Goal: Transaction & Acquisition: Book appointment/travel/reservation

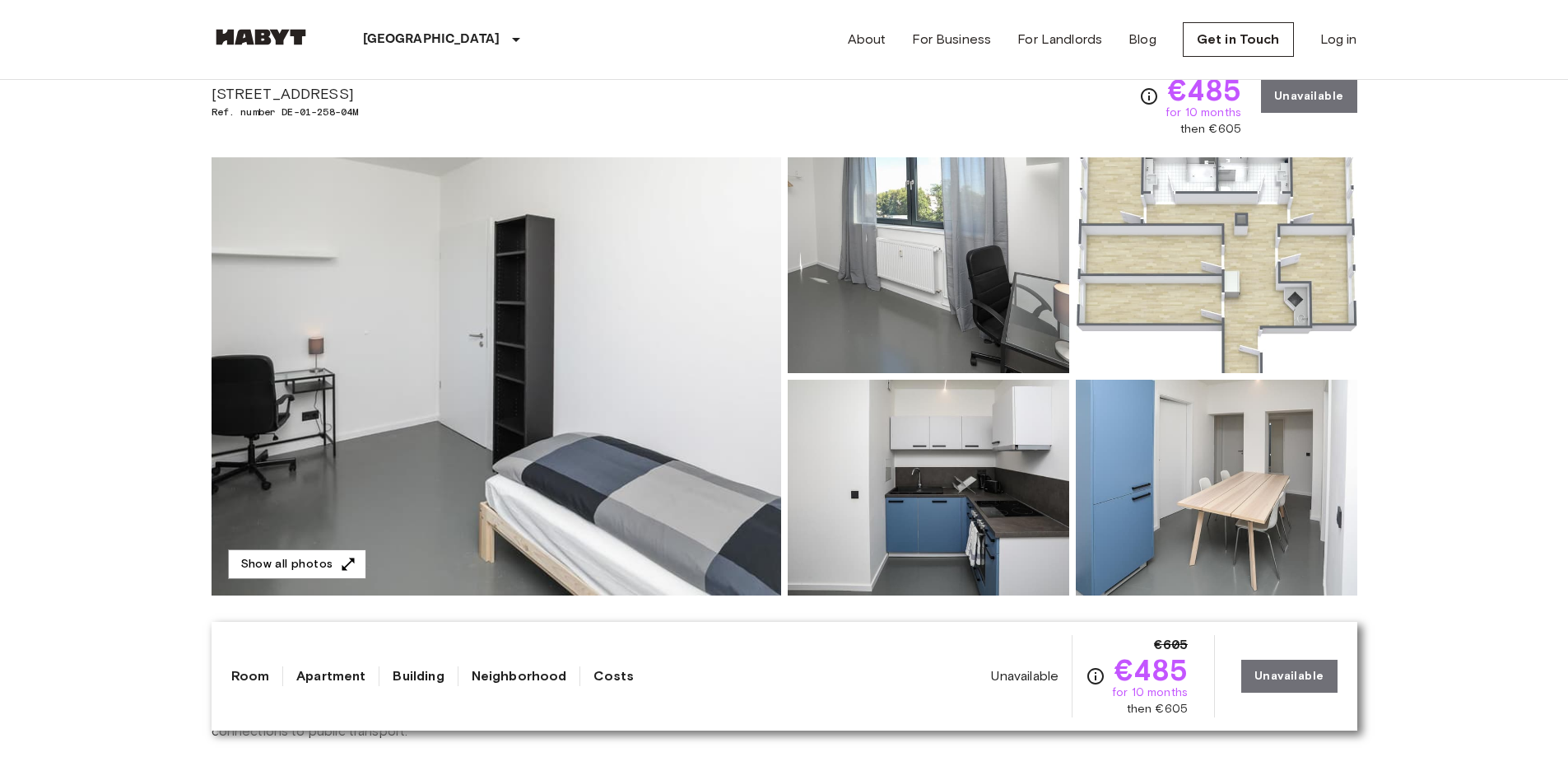
scroll to position [67, 0]
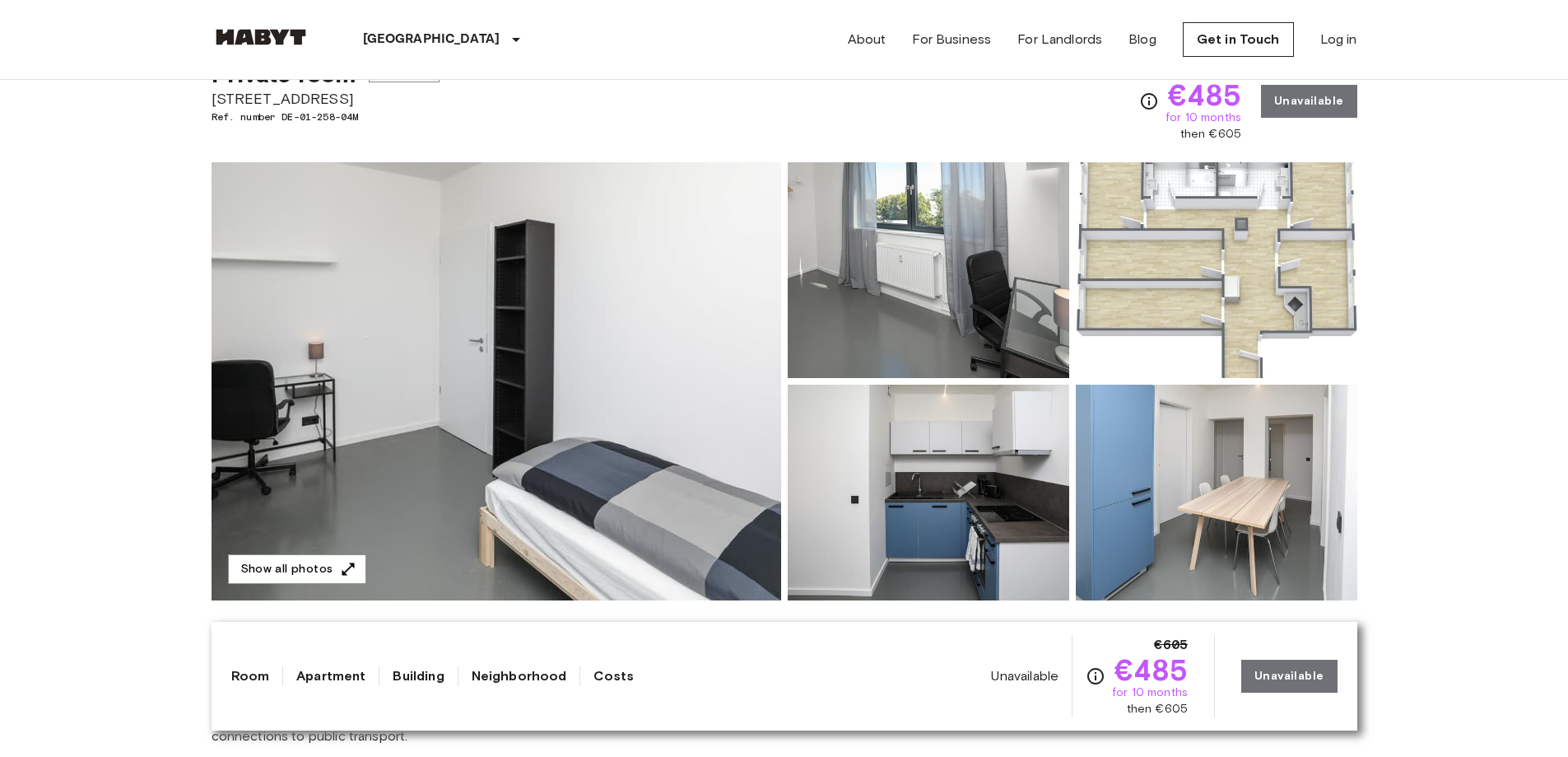
drag, startPoint x: 53, startPoint y: 308, endPoint x: 55, endPoint y: 287, distance: 21.1
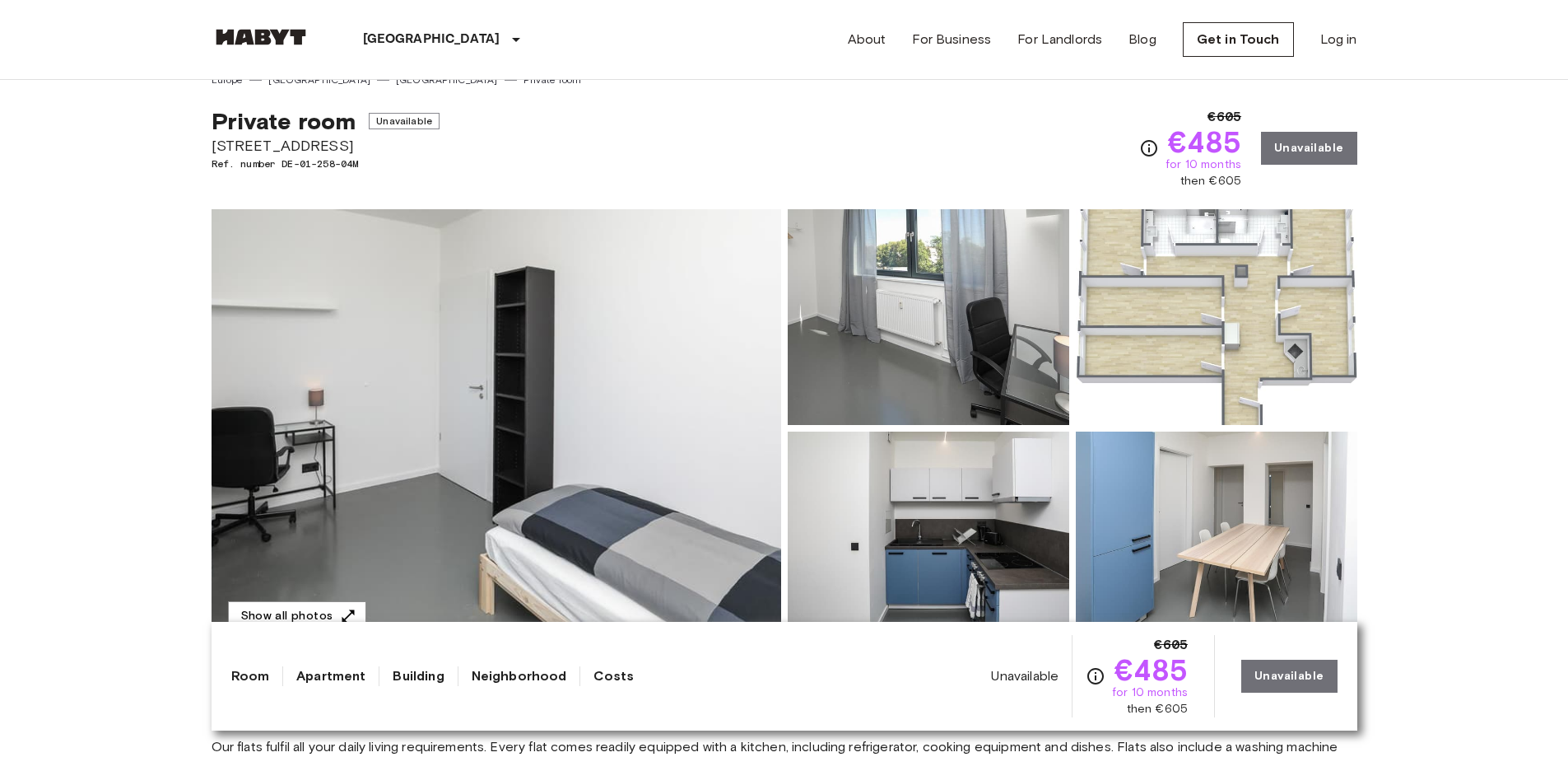
scroll to position [0, 0]
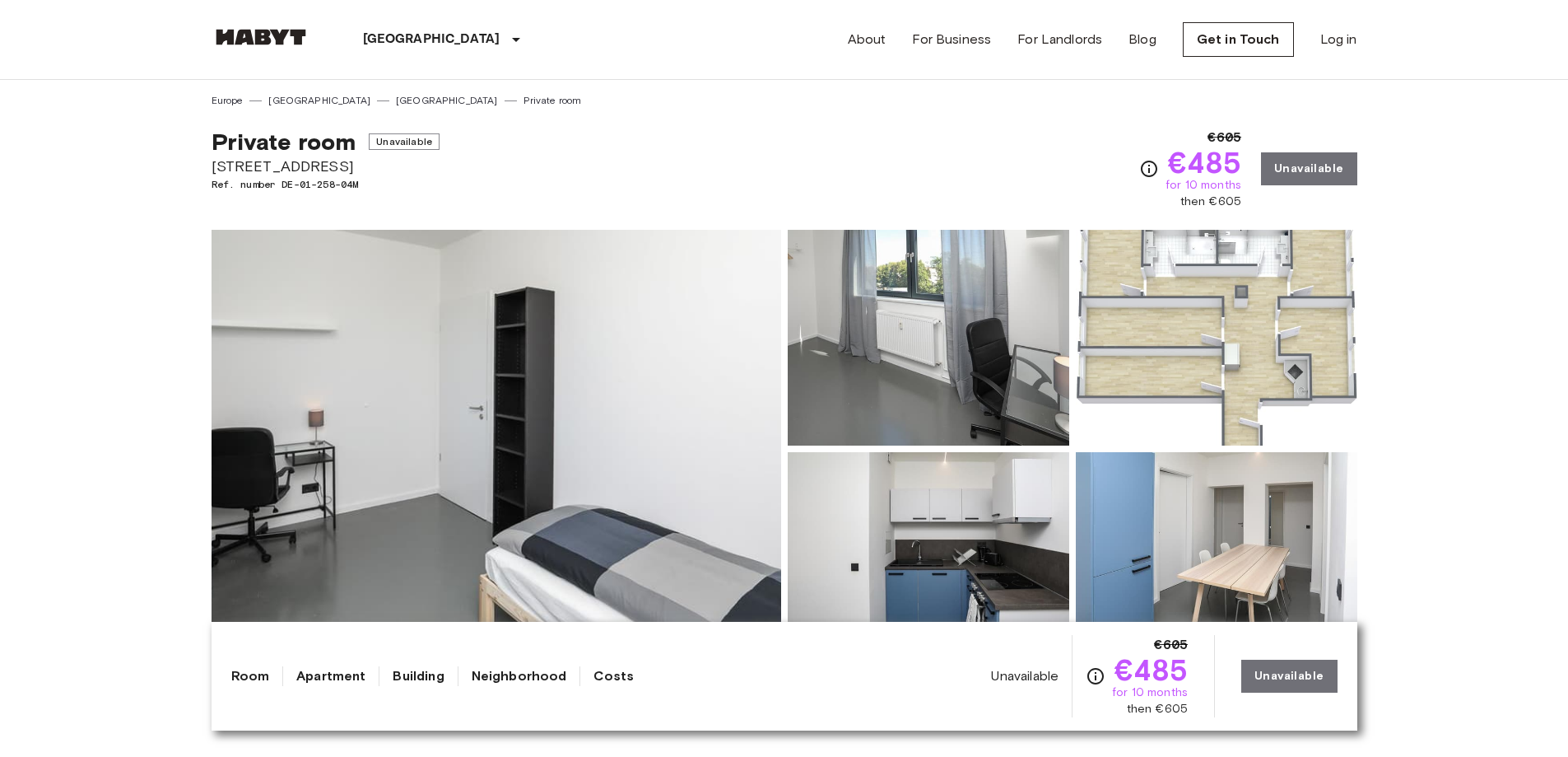
click at [271, 140] on span "Private room" at bounding box center [284, 141] width 145 height 28
click at [396, 100] on link "[GEOGRAPHIC_DATA]" at bounding box center [447, 100] width 102 height 15
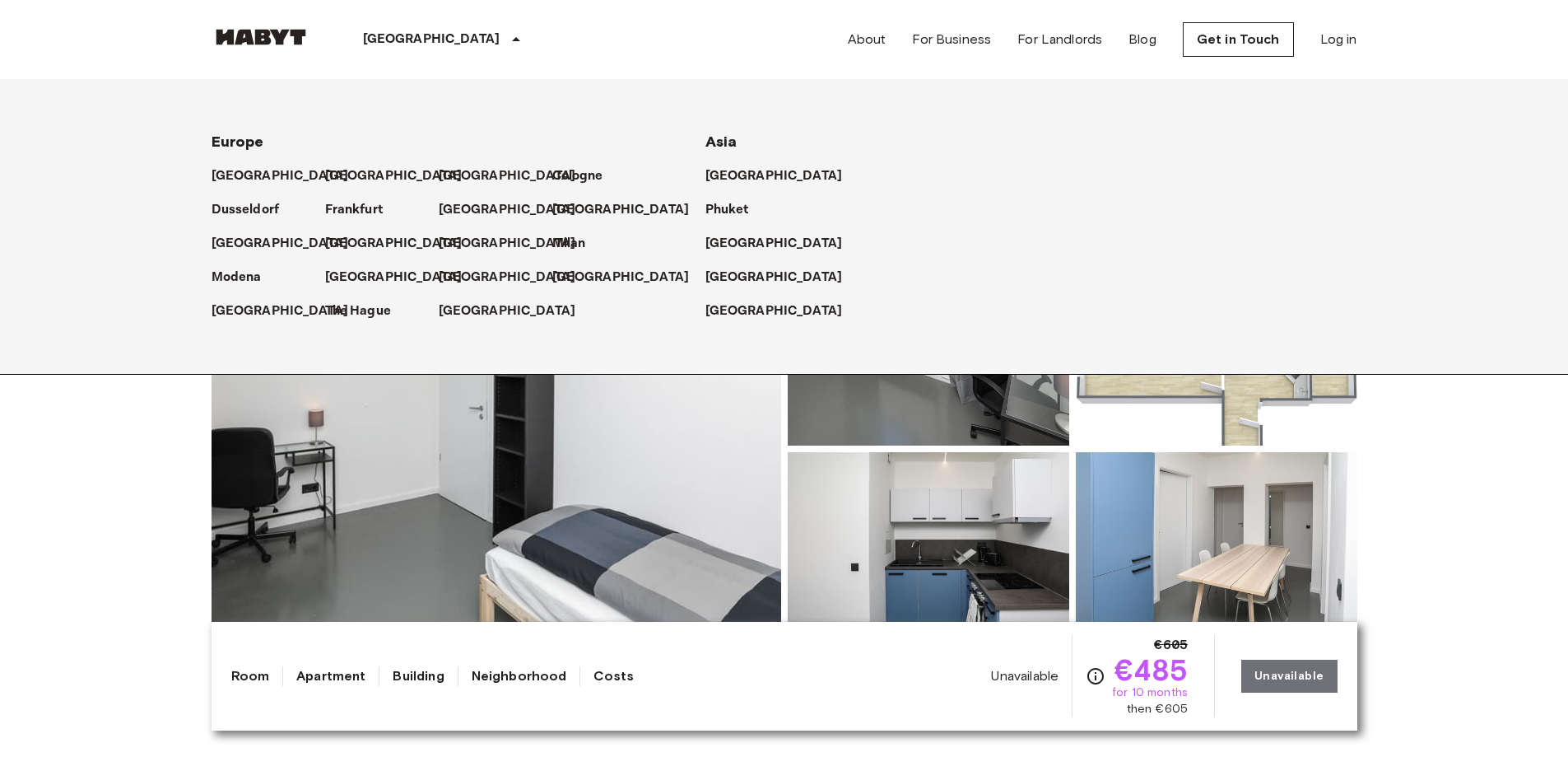
click at [126, 370] on div "Europe Amsterdam Berlin Brussels Cologne Dusseldorf Frankfurt Graz Hamburg Leip…" at bounding box center [784, 227] width 1568 height 296
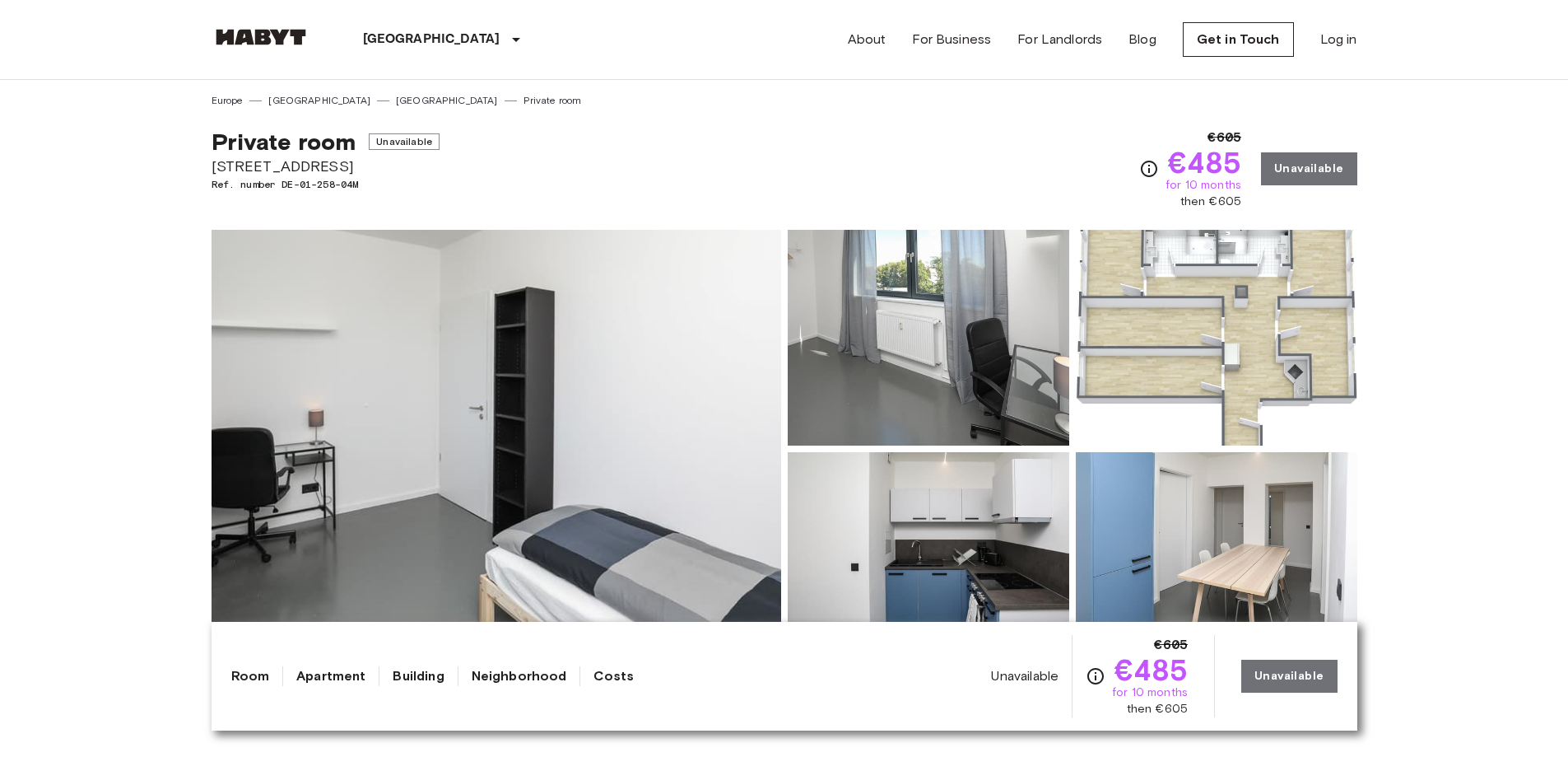
click at [523, 105] on link "Private room" at bounding box center [552, 100] width 58 height 15
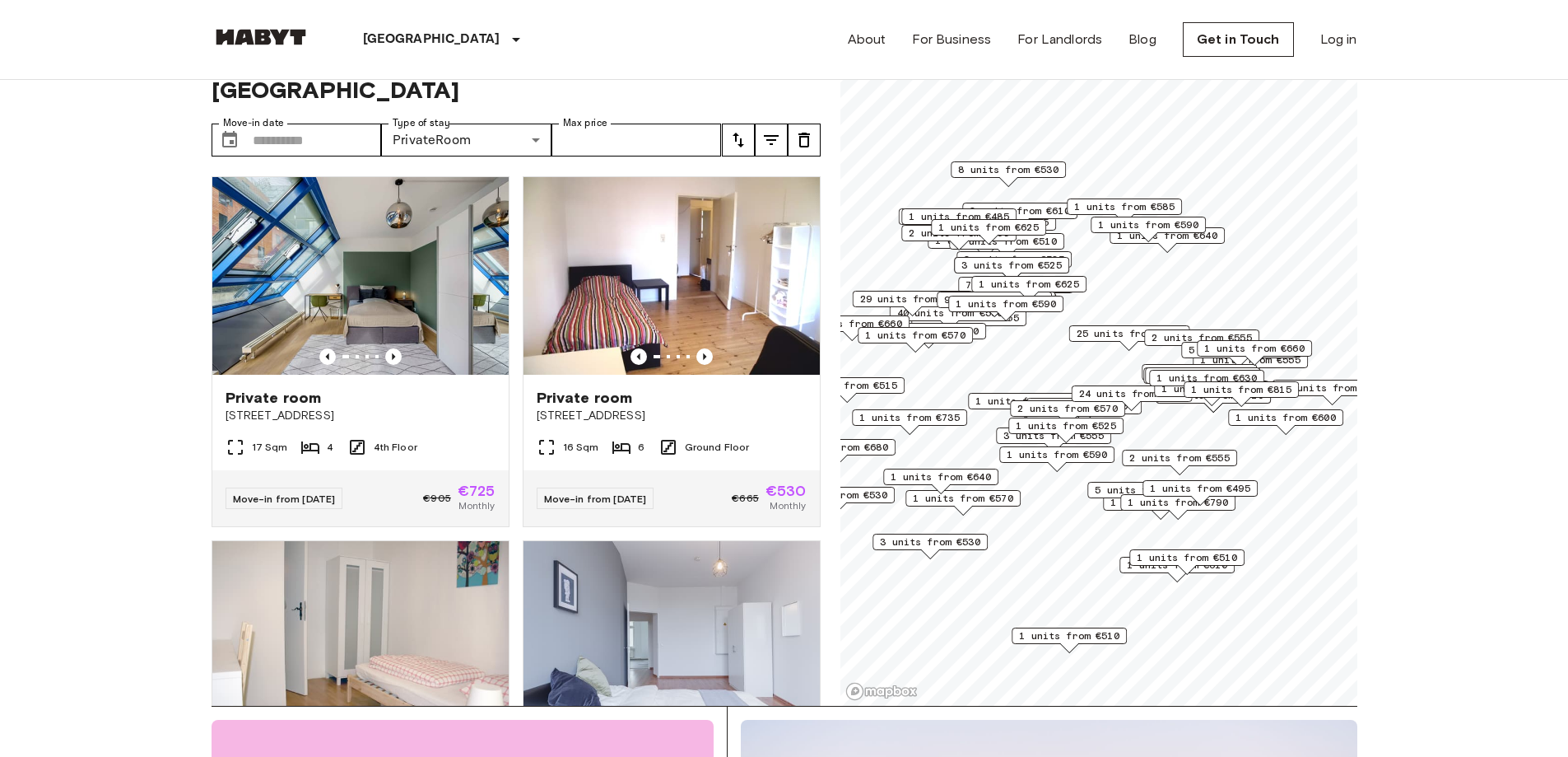
scroll to position [58, 0]
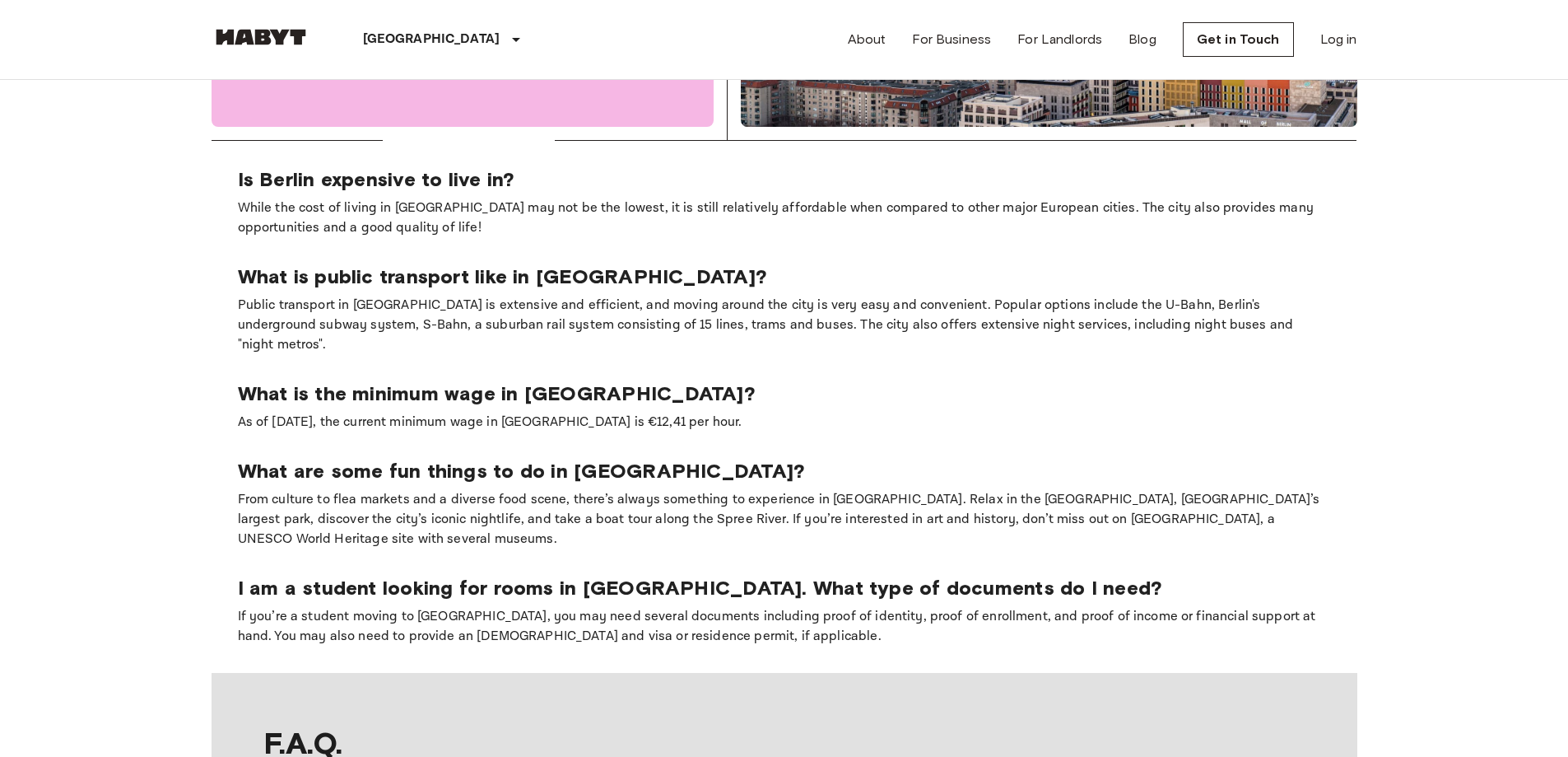
drag, startPoint x: 1506, startPoint y: 218, endPoint x: 1474, endPoint y: 402, distance: 186.8
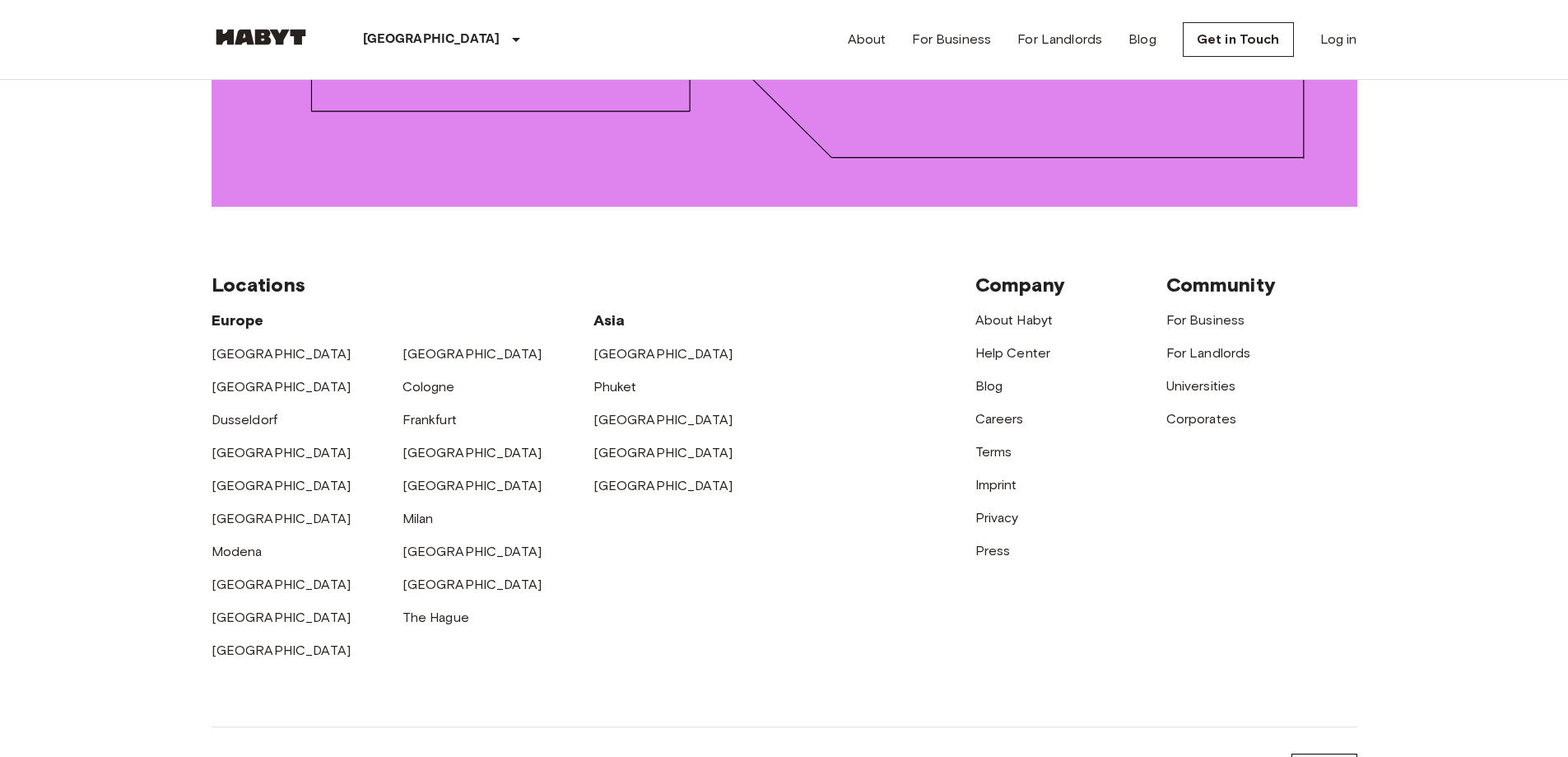
scroll to position [2584, 0]
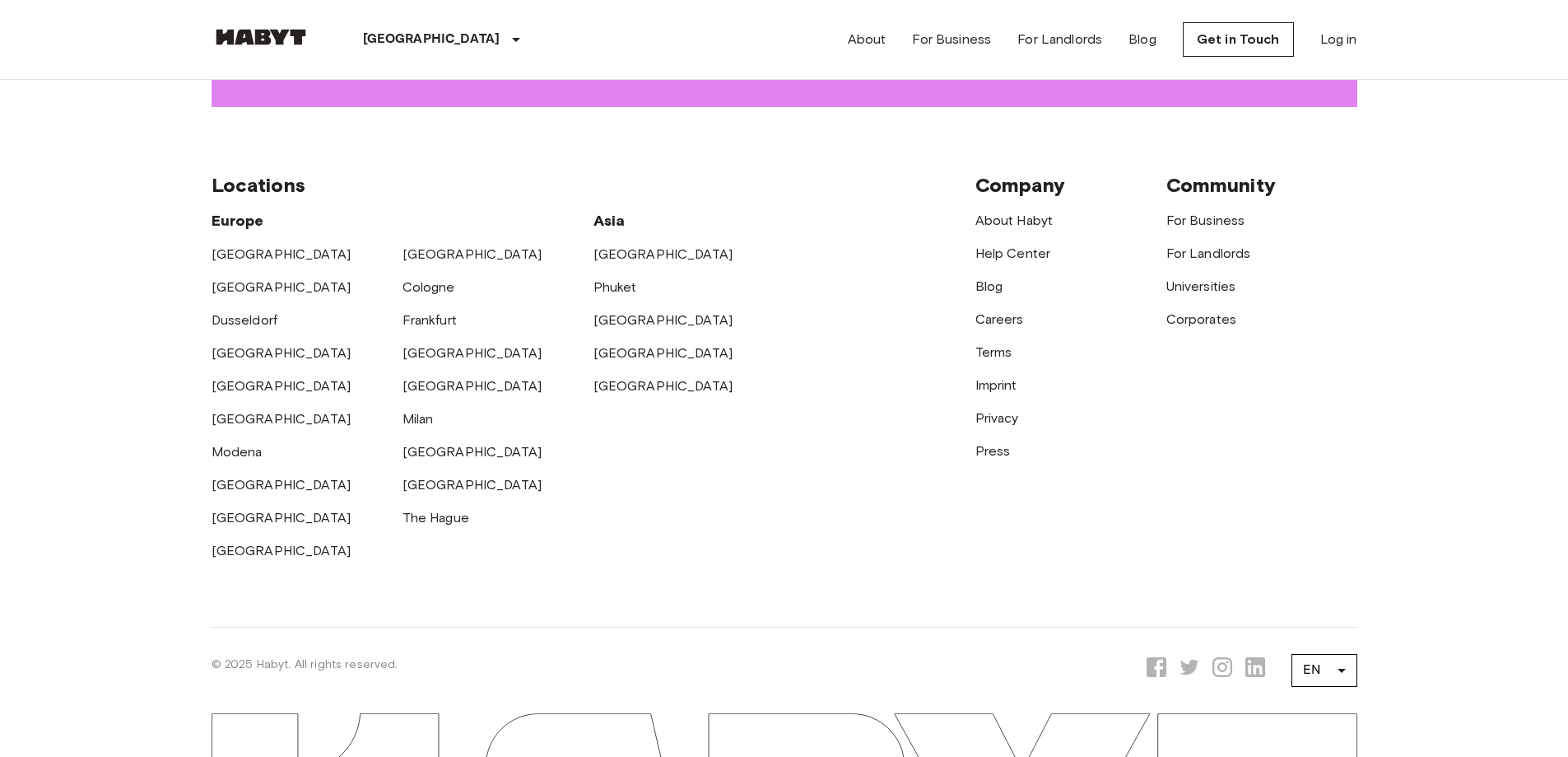
drag, startPoint x: 1397, startPoint y: 471, endPoint x: 1382, endPoint y: 607, distance: 136.8
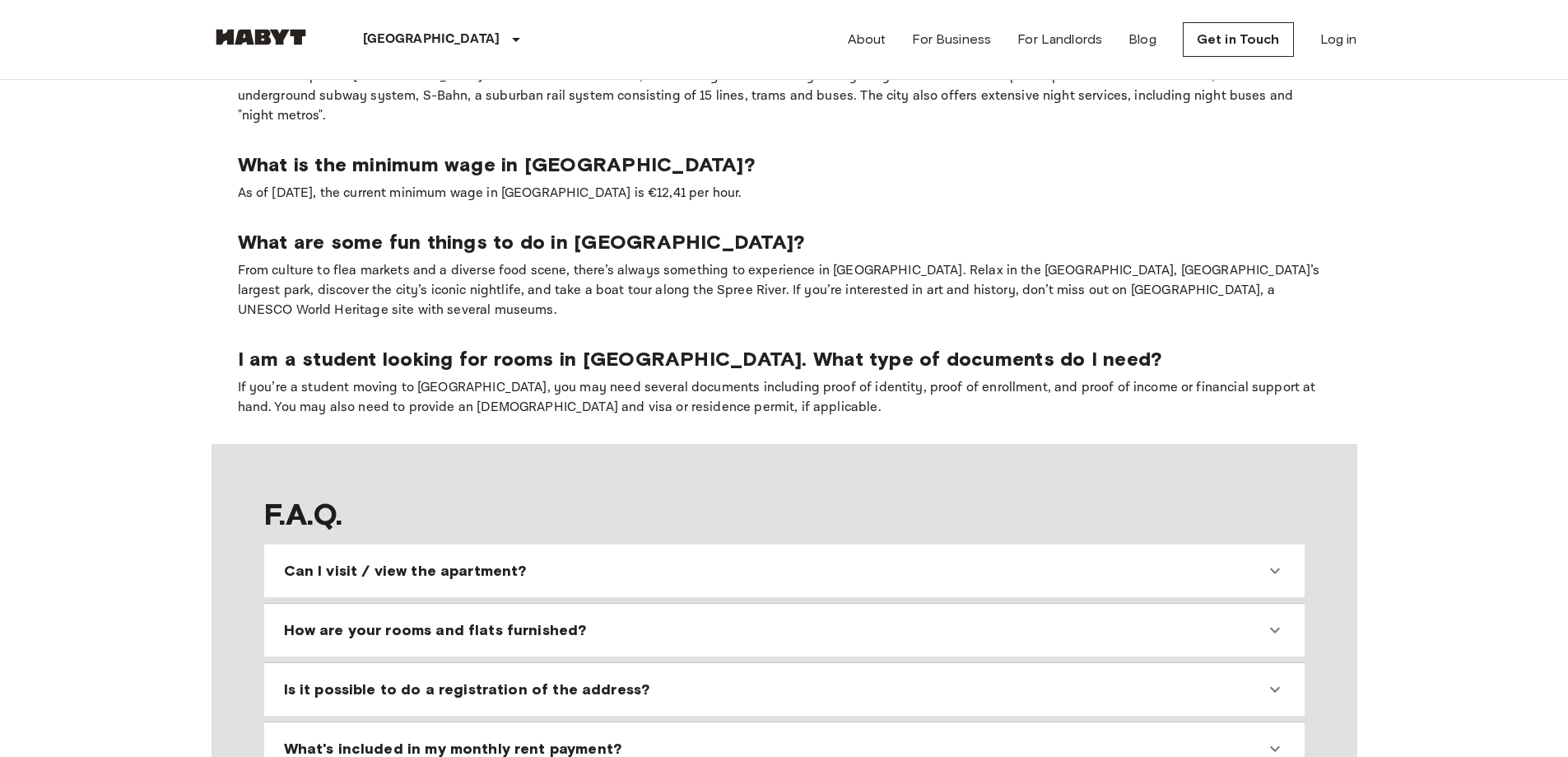
scroll to position [0, 0]
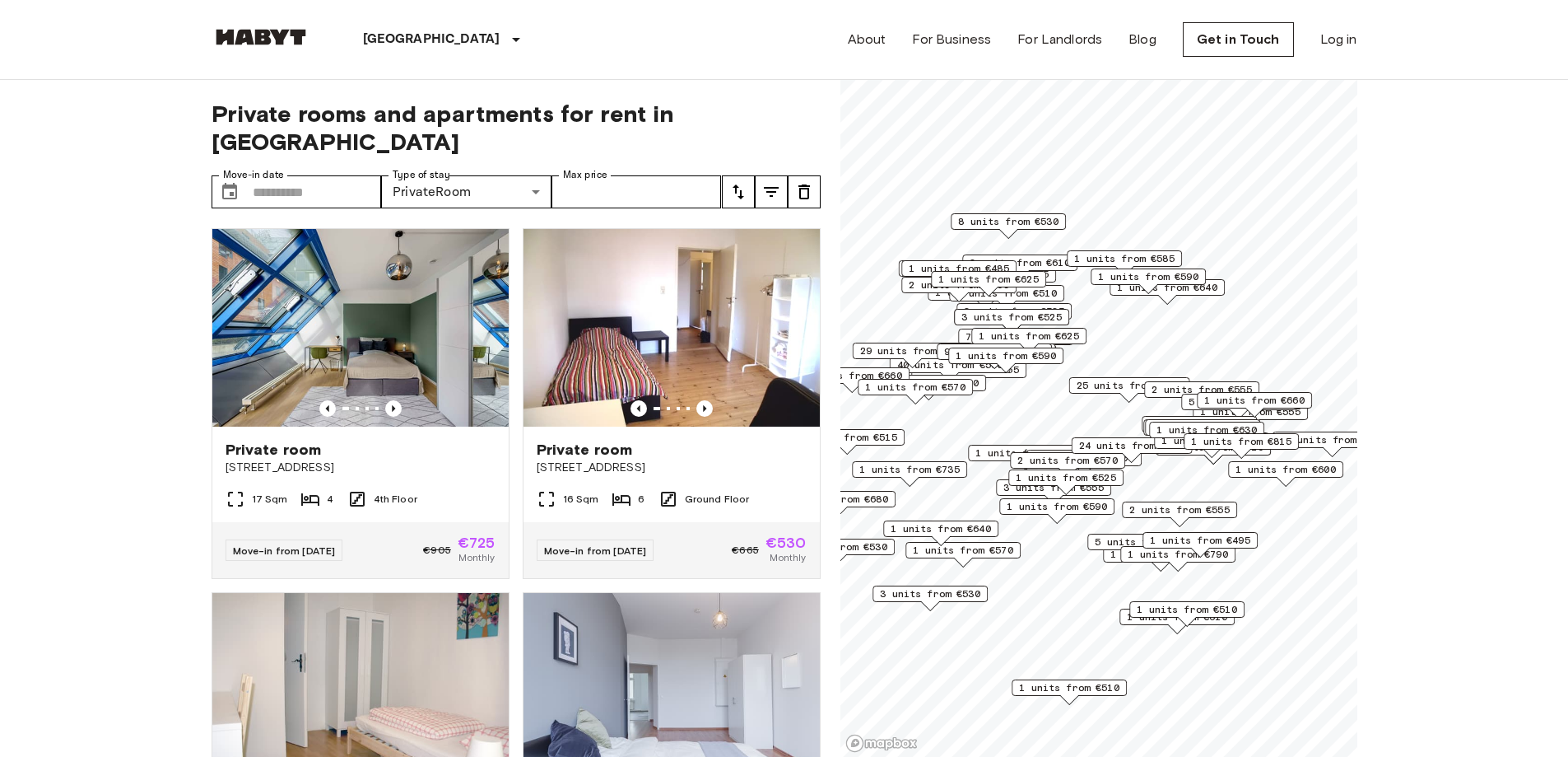
drag, startPoint x: 1401, startPoint y: 572, endPoint x: 1408, endPoint y: 184, distance: 388.1
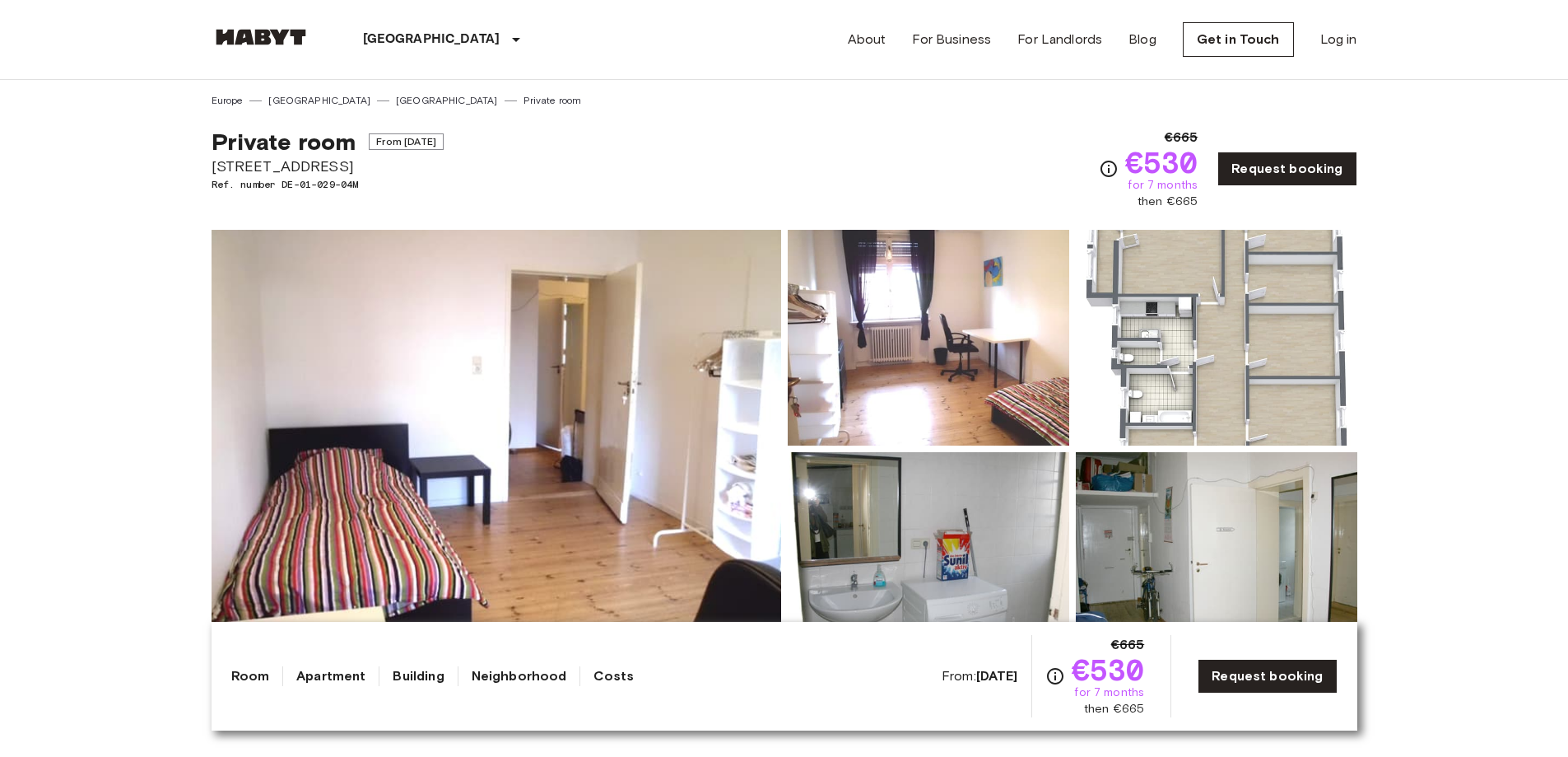
click at [607, 429] on img at bounding box center [497, 448] width 569 height 438
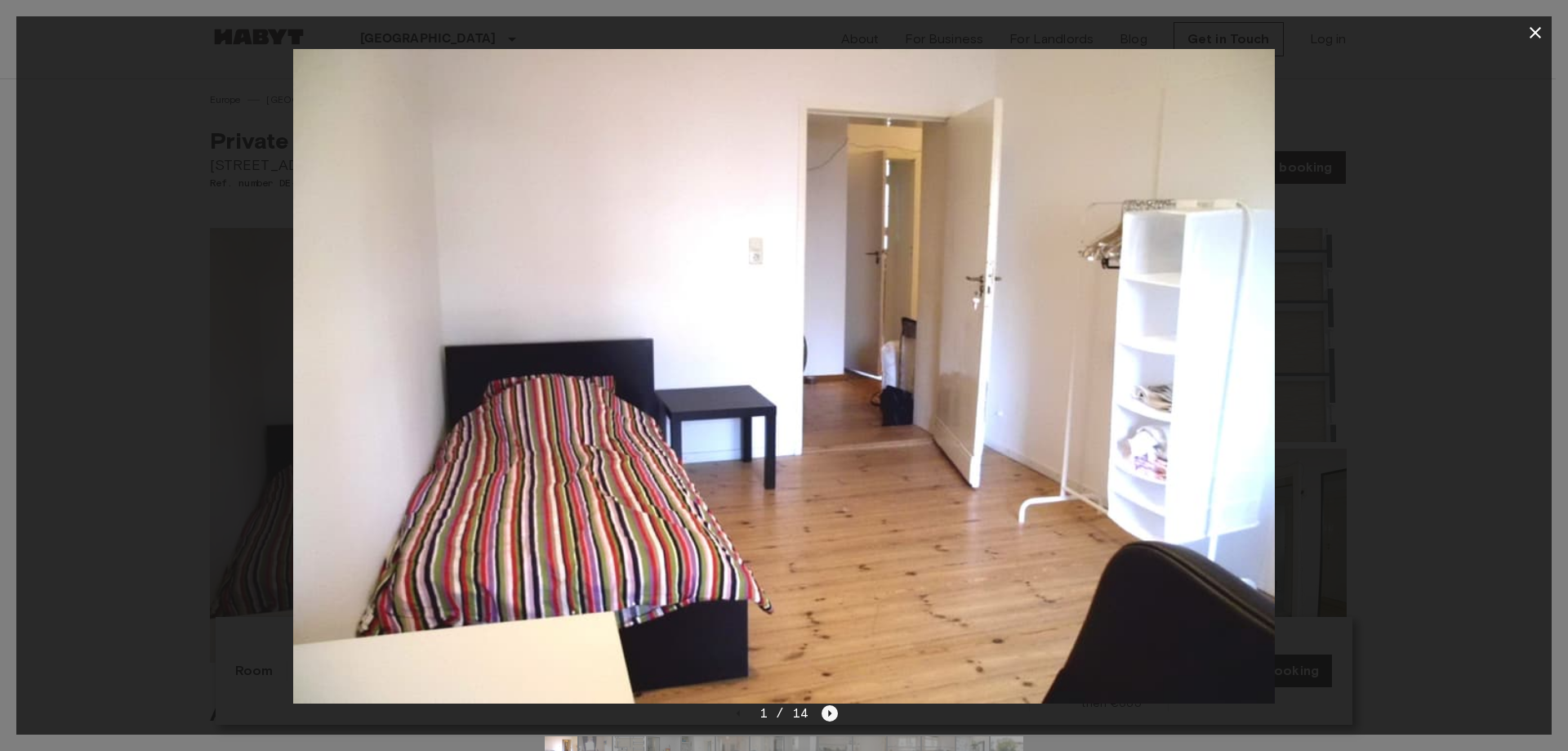
click at [831, 717] on icon "Next image" at bounding box center [830, 713] width 16 height 16
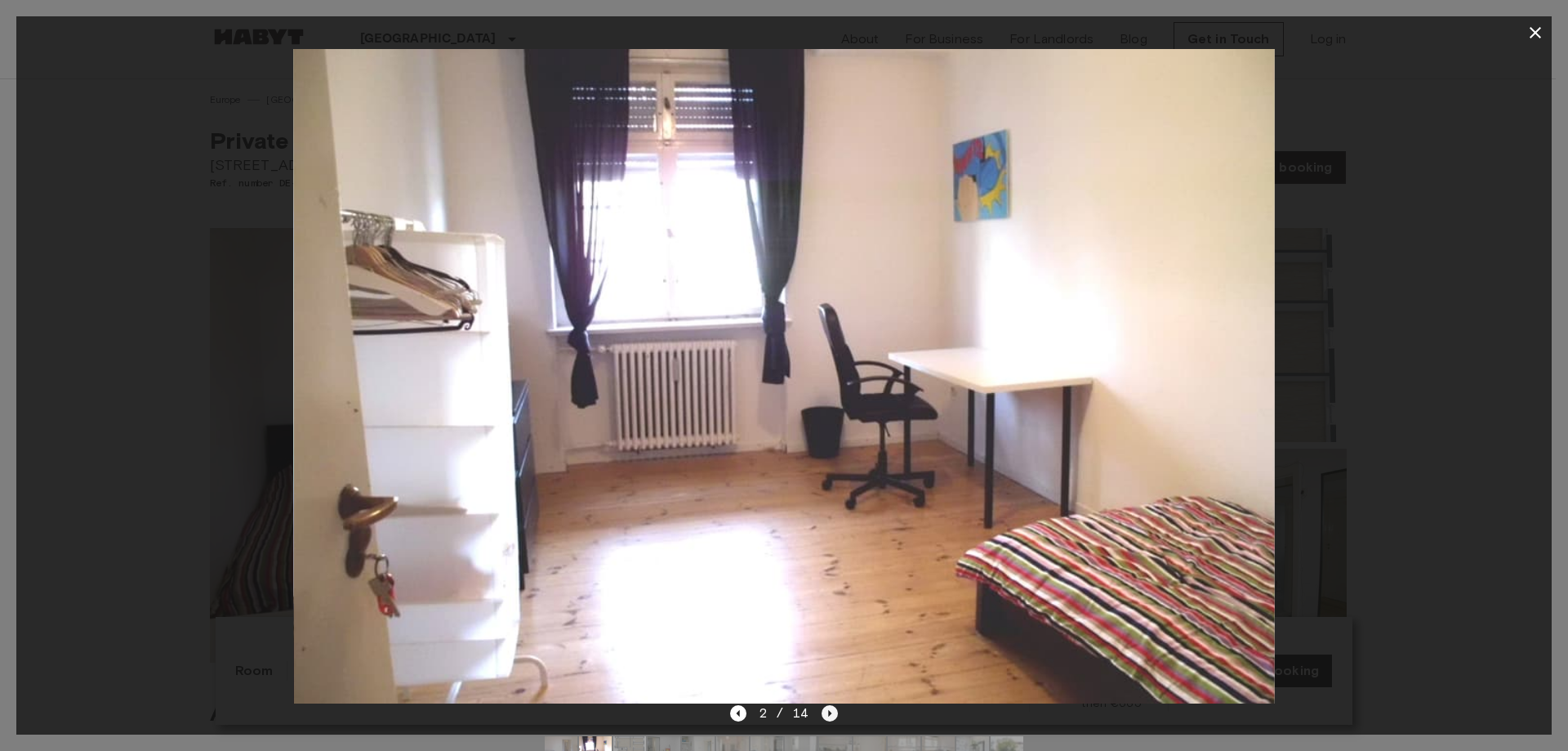
click at [831, 717] on icon "Next image" at bounding box center [830, 713] width 16 height 16
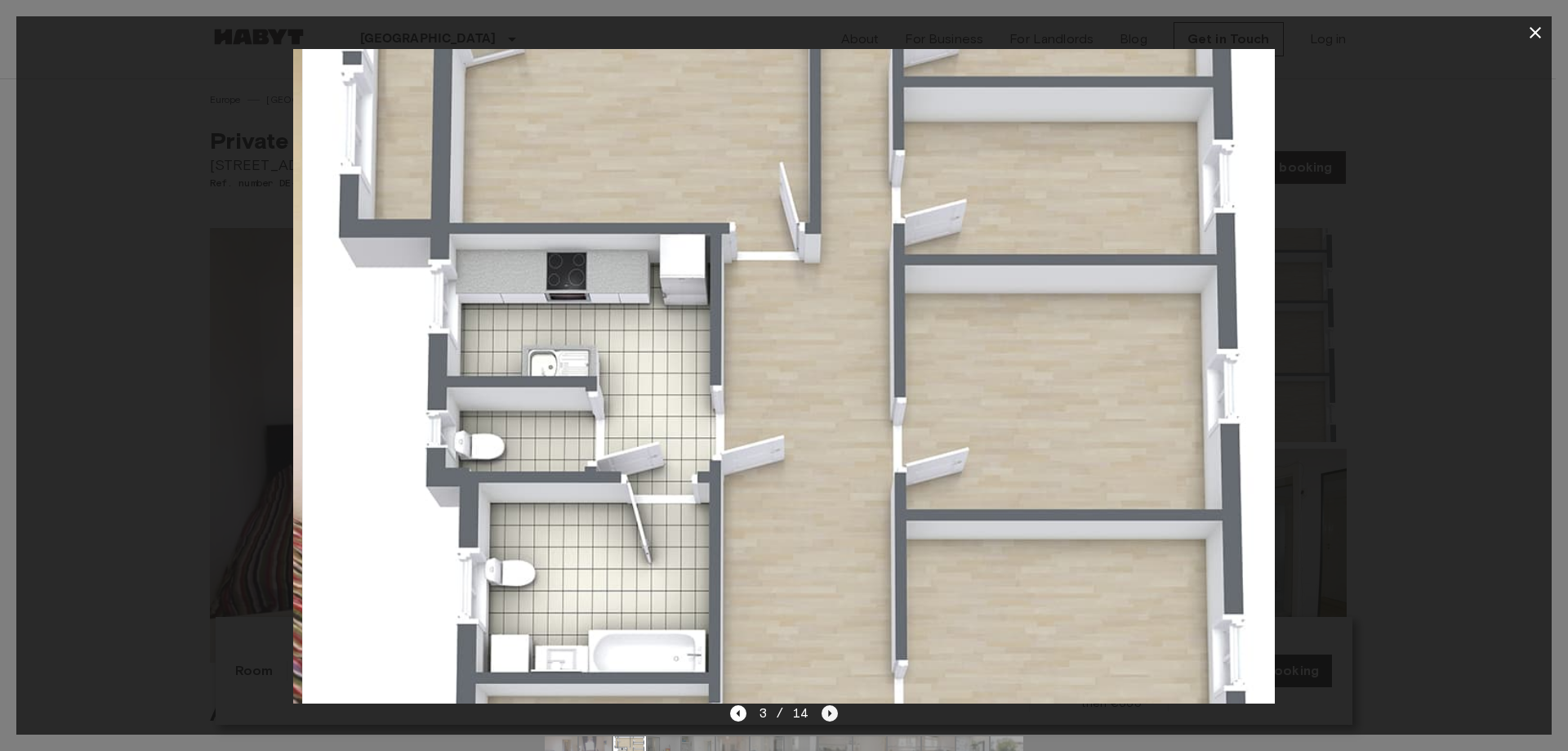
click at [831, 717] on icon "Next image" at bounding box center [830, 713] width 16 height 16
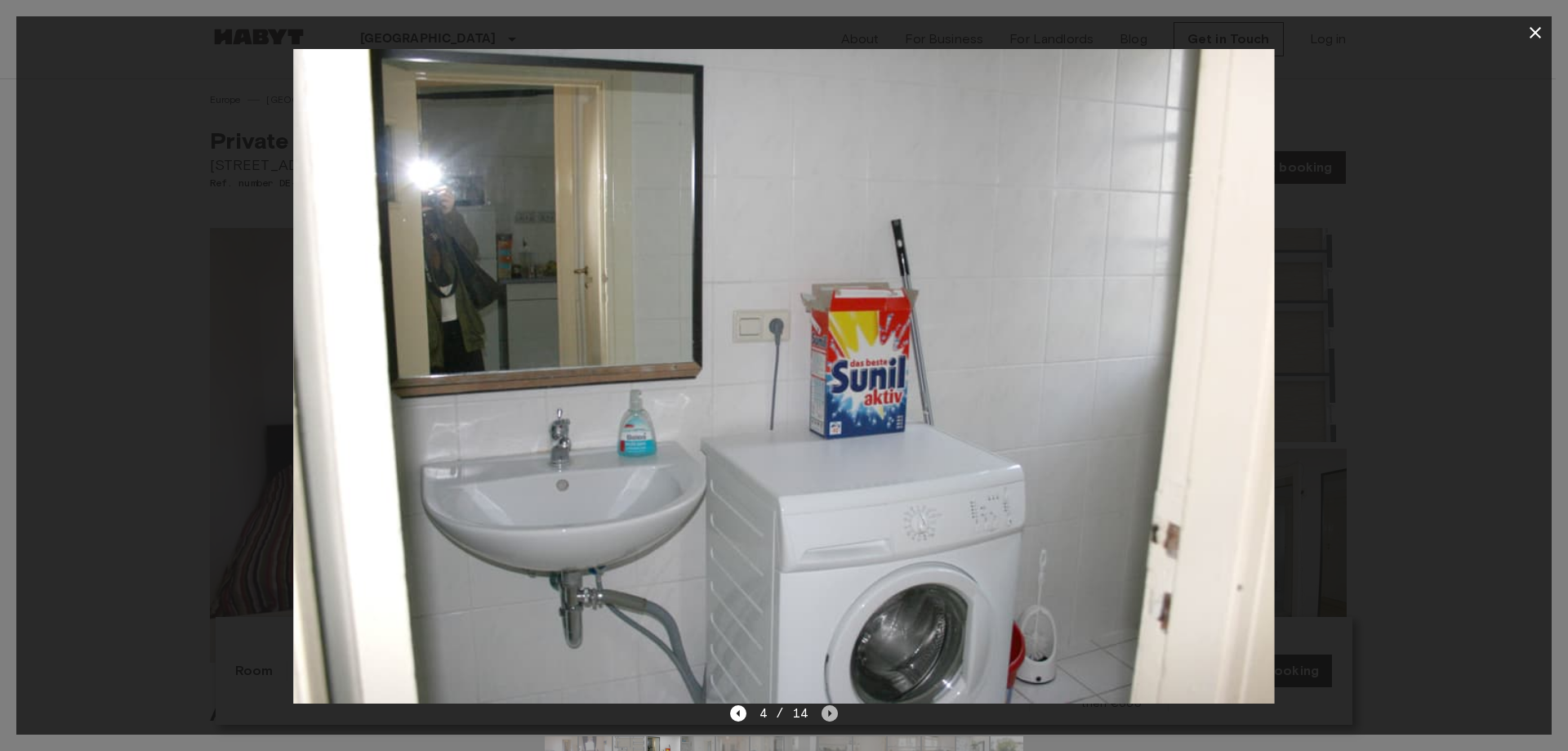
click at [831, 717] on icon "Next image" at bounding box center [830, 713] width 16 height 16
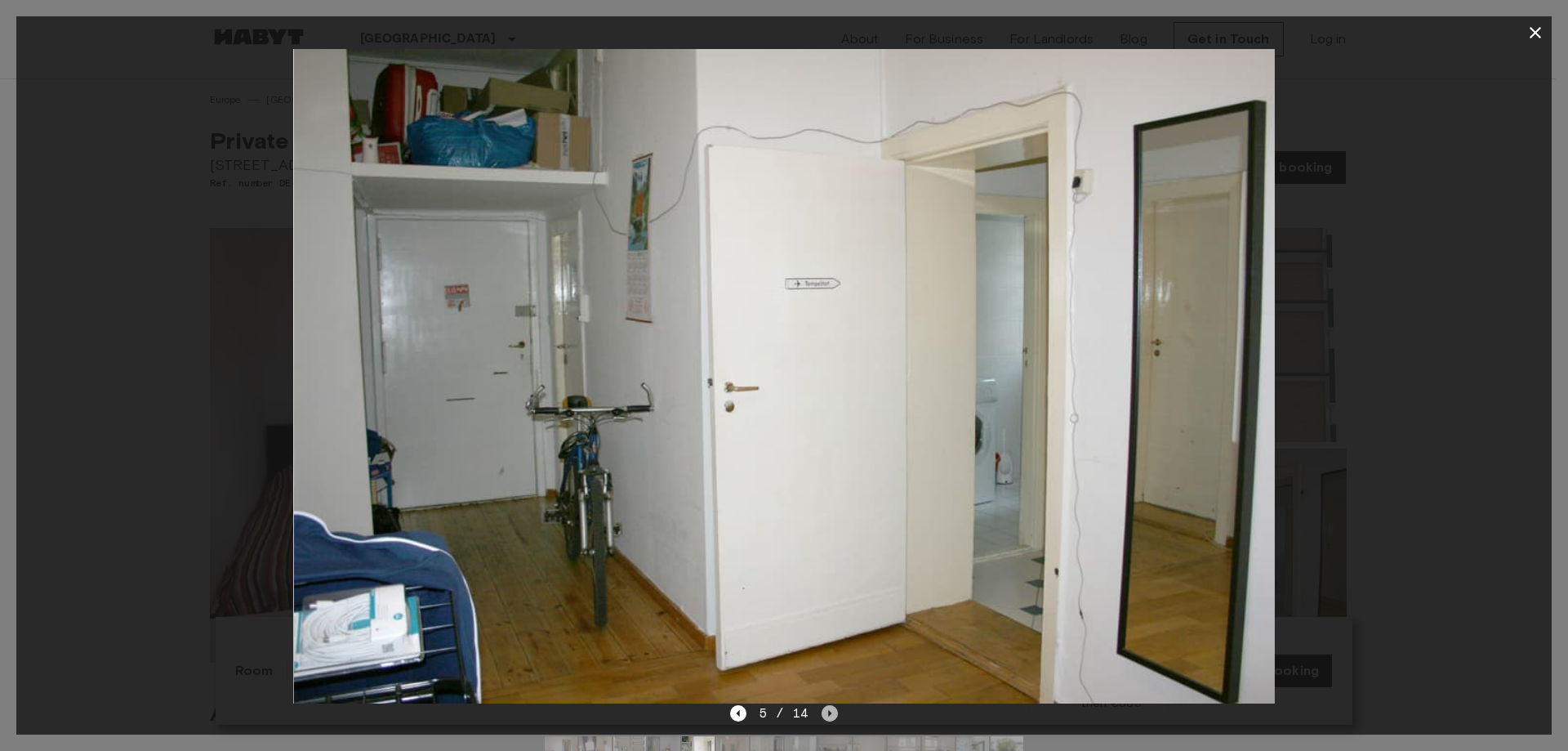
click at [831, 717] on icon "Next image" at bounding box center [830, 713] width 16 height 16
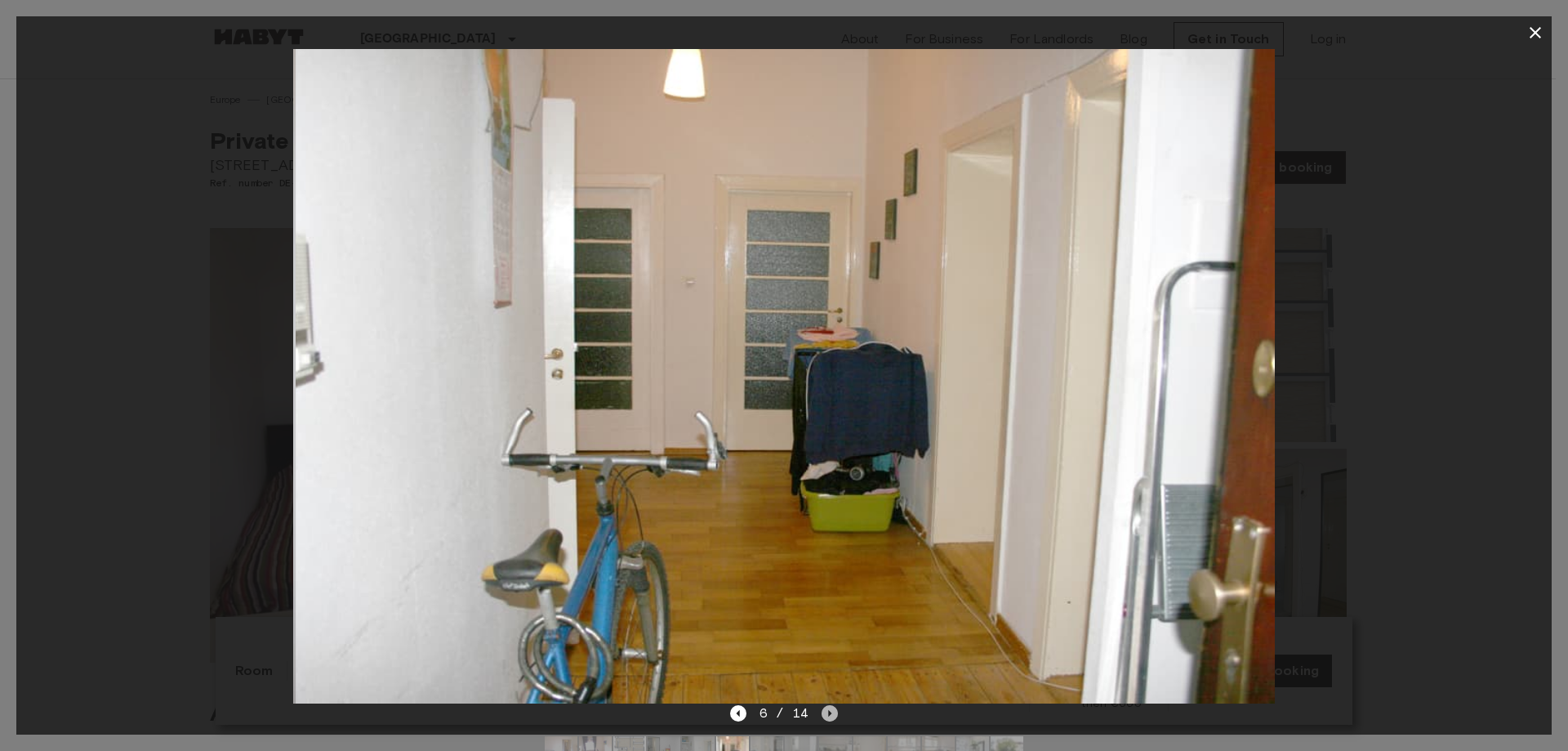
click at [831, 717] on icon "Next image" at bounding box center [830, 713] width 16 height 16
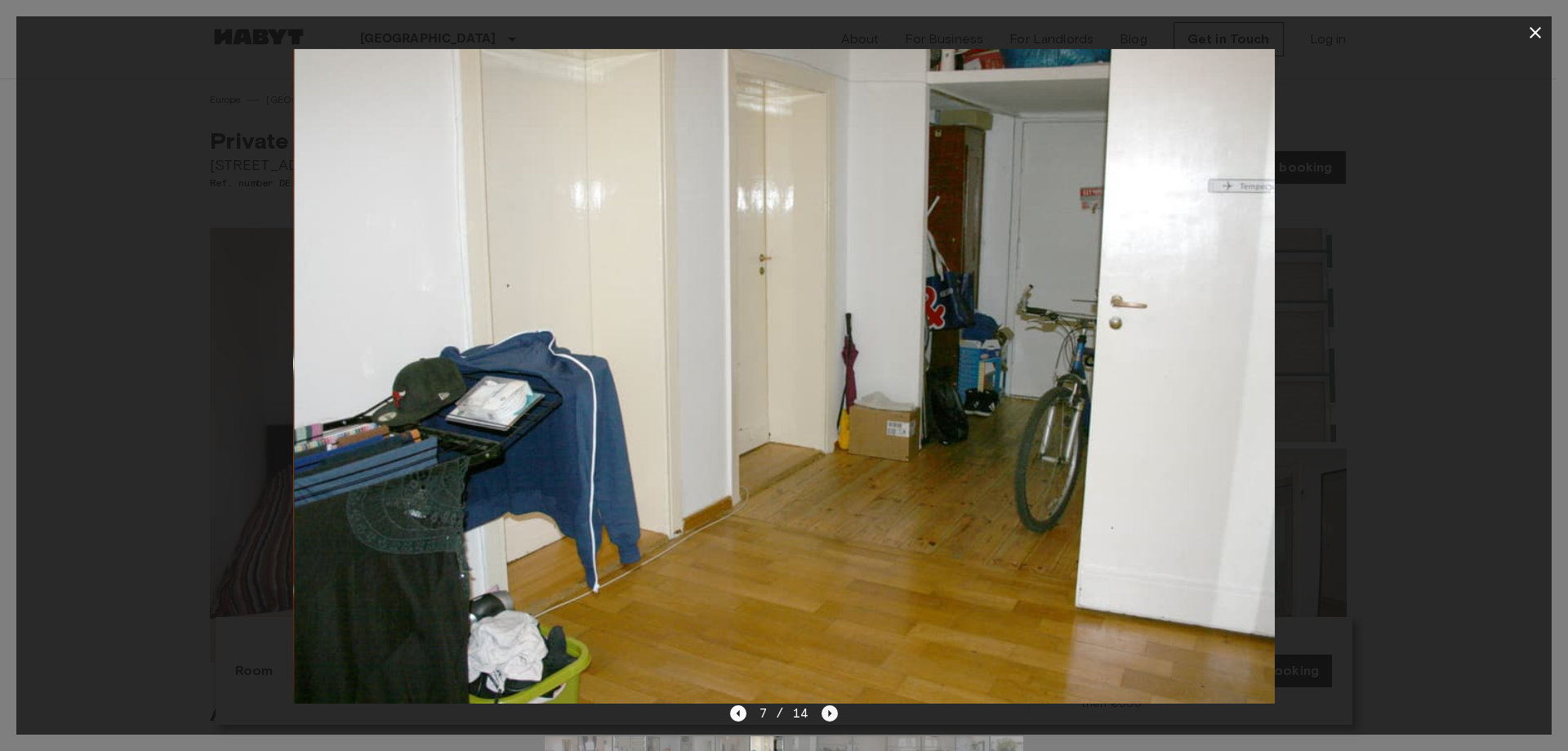
click at [831, 717] on icon "Next image" at bounding box center [830, 713] width 16 height 16
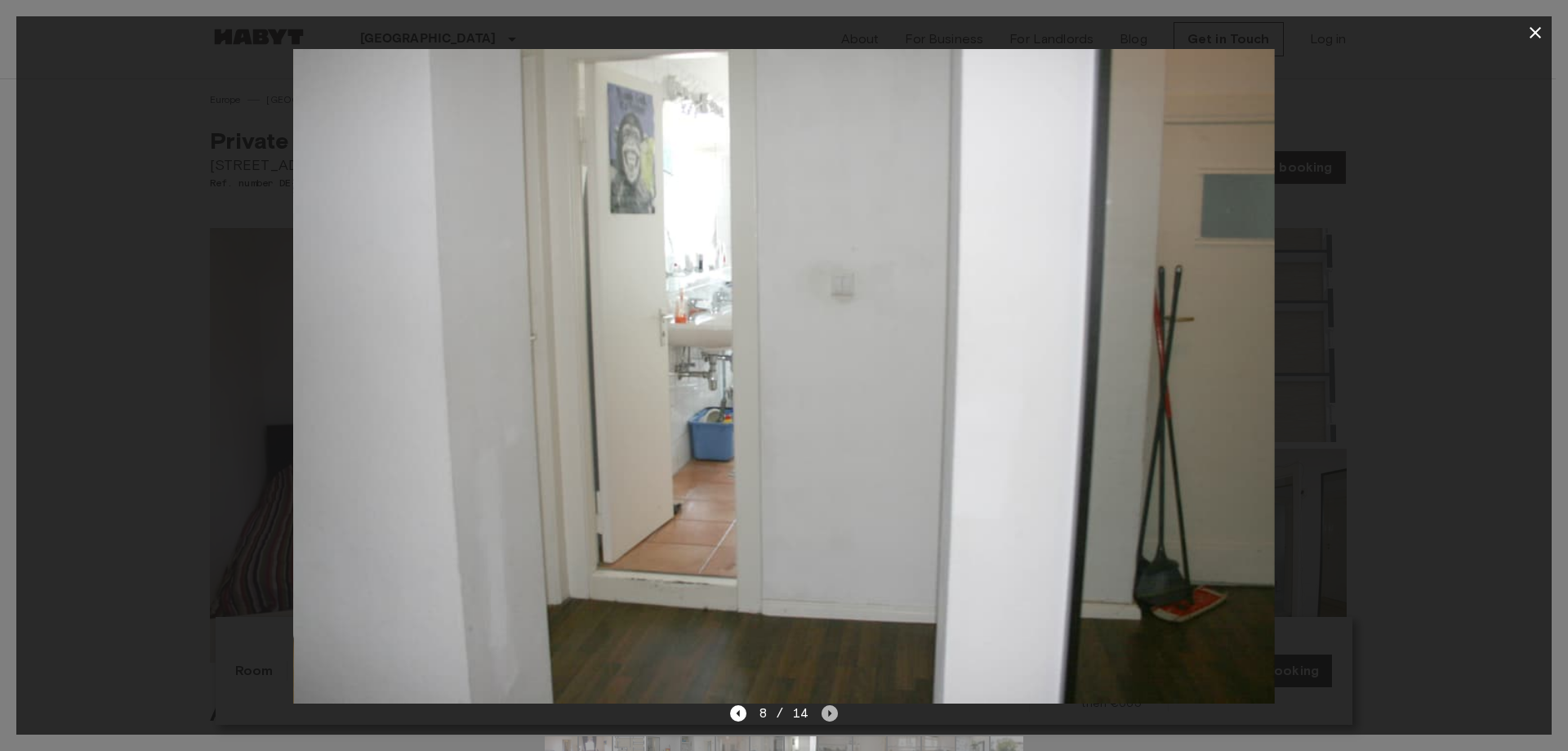
click at [831, 717] on icon "Next image" at bounding box center [830, 713] width 16 height 16
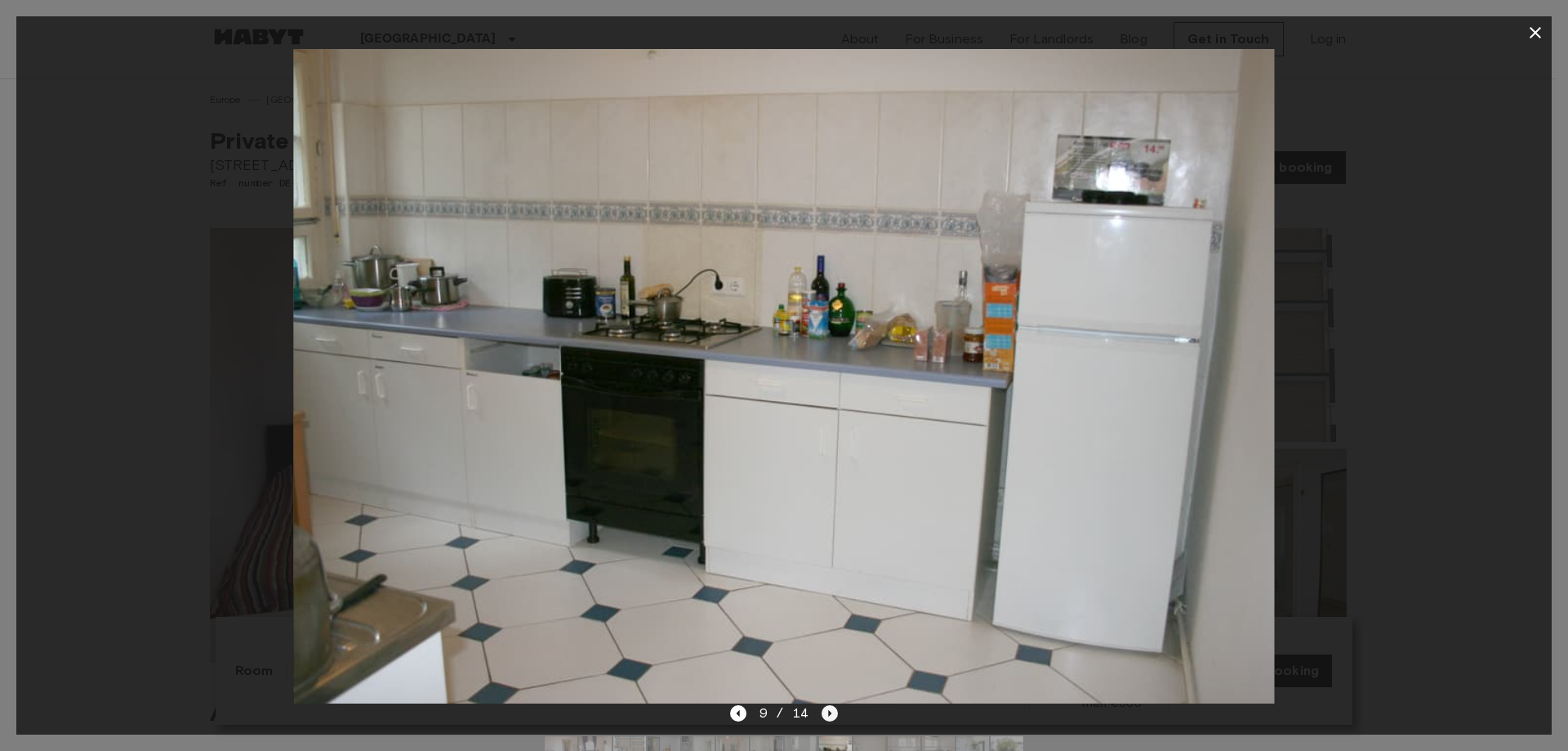
click at [831, 717] on icon "Next image" at bounding box center [830, 713] width 16 height 16
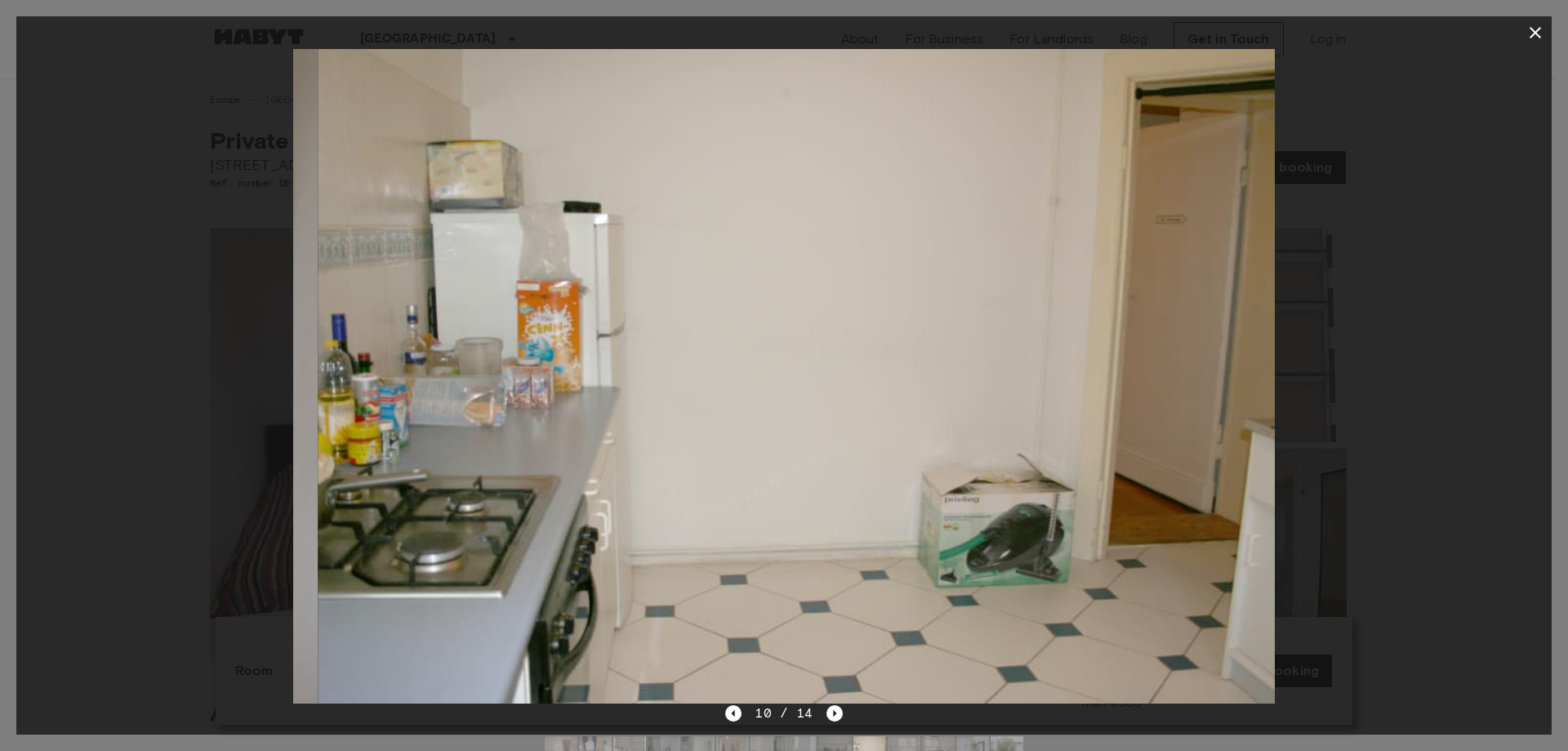
click at [1393, 483] on div at bounding box center [784, 376] width 1536 height 654
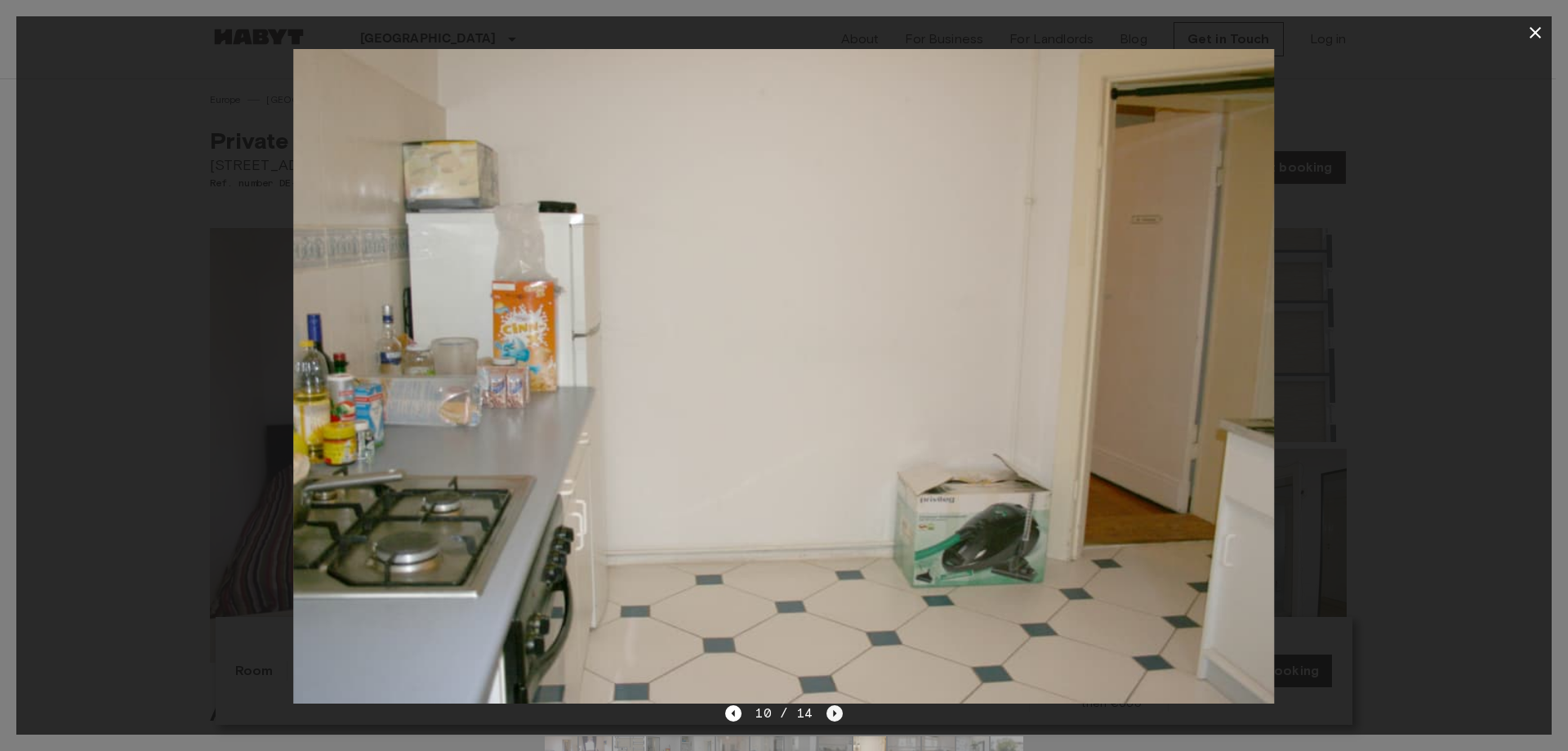
click at [830, 709] on icon "Next image" at bounding box center [835, 713] width 16 height 16
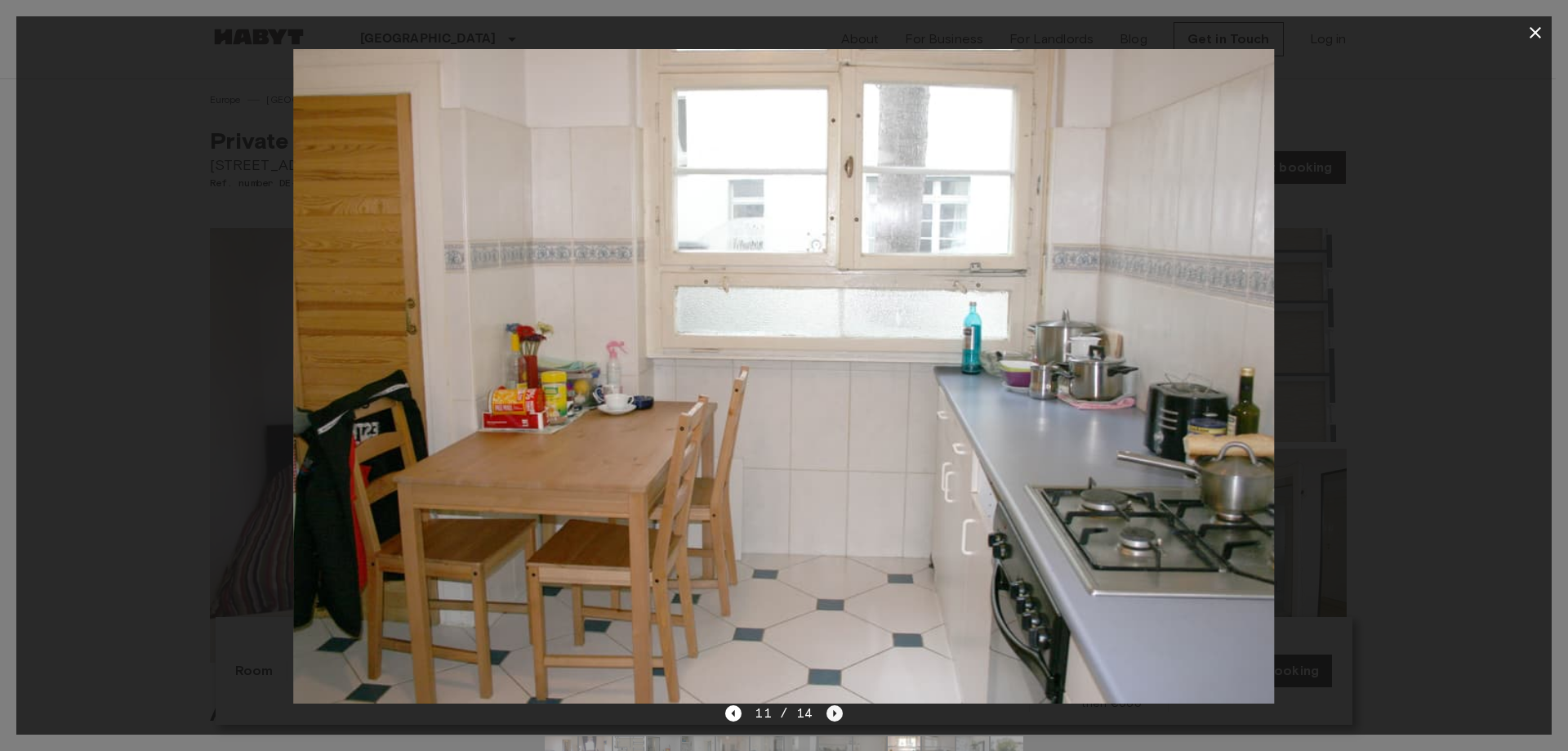
click at [830, 709] on icon "Next image" at bounding box center [835, 713] width 16 height 16
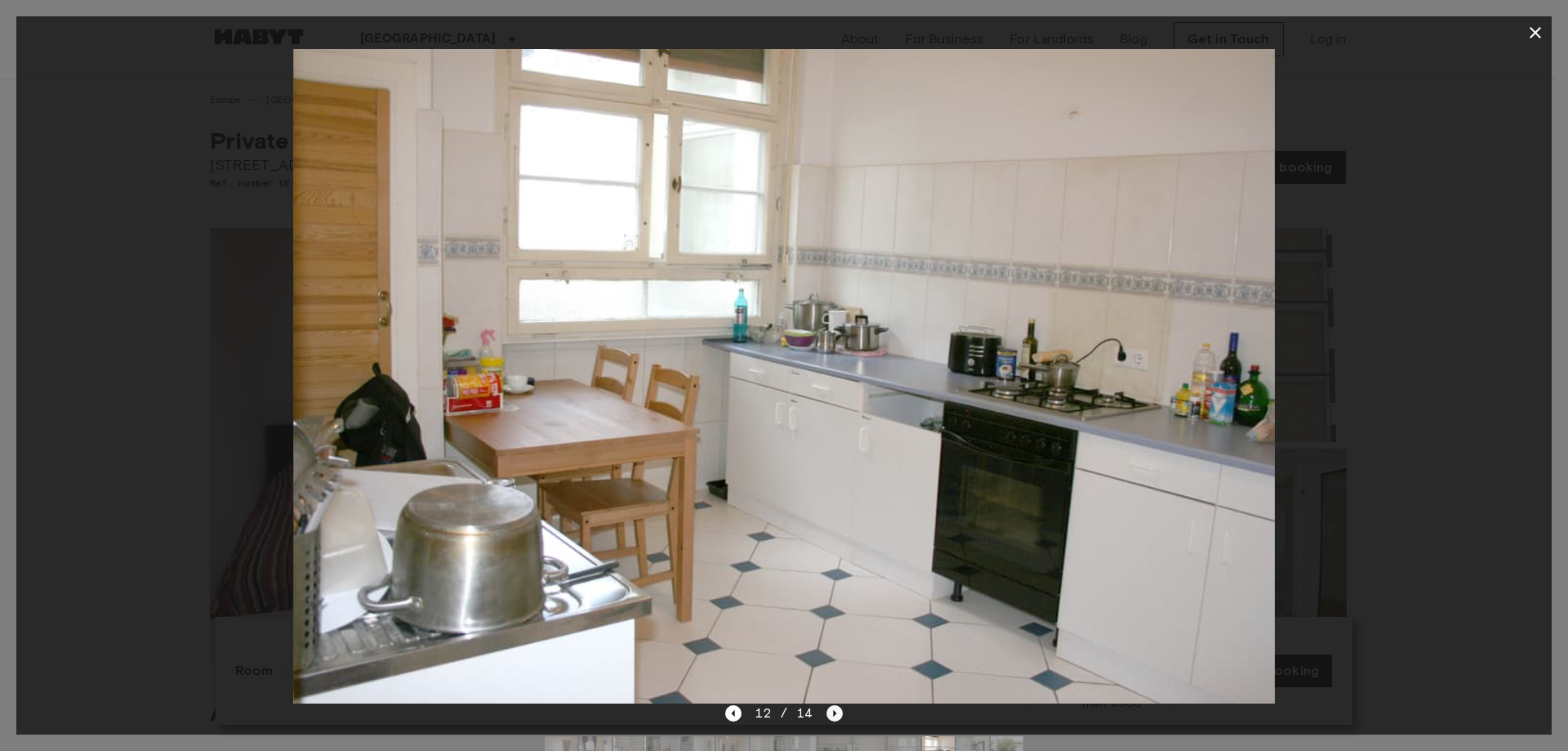
click at [830, 709] on icon "Next image" at bounding box center [835, 713] width 16 height 16
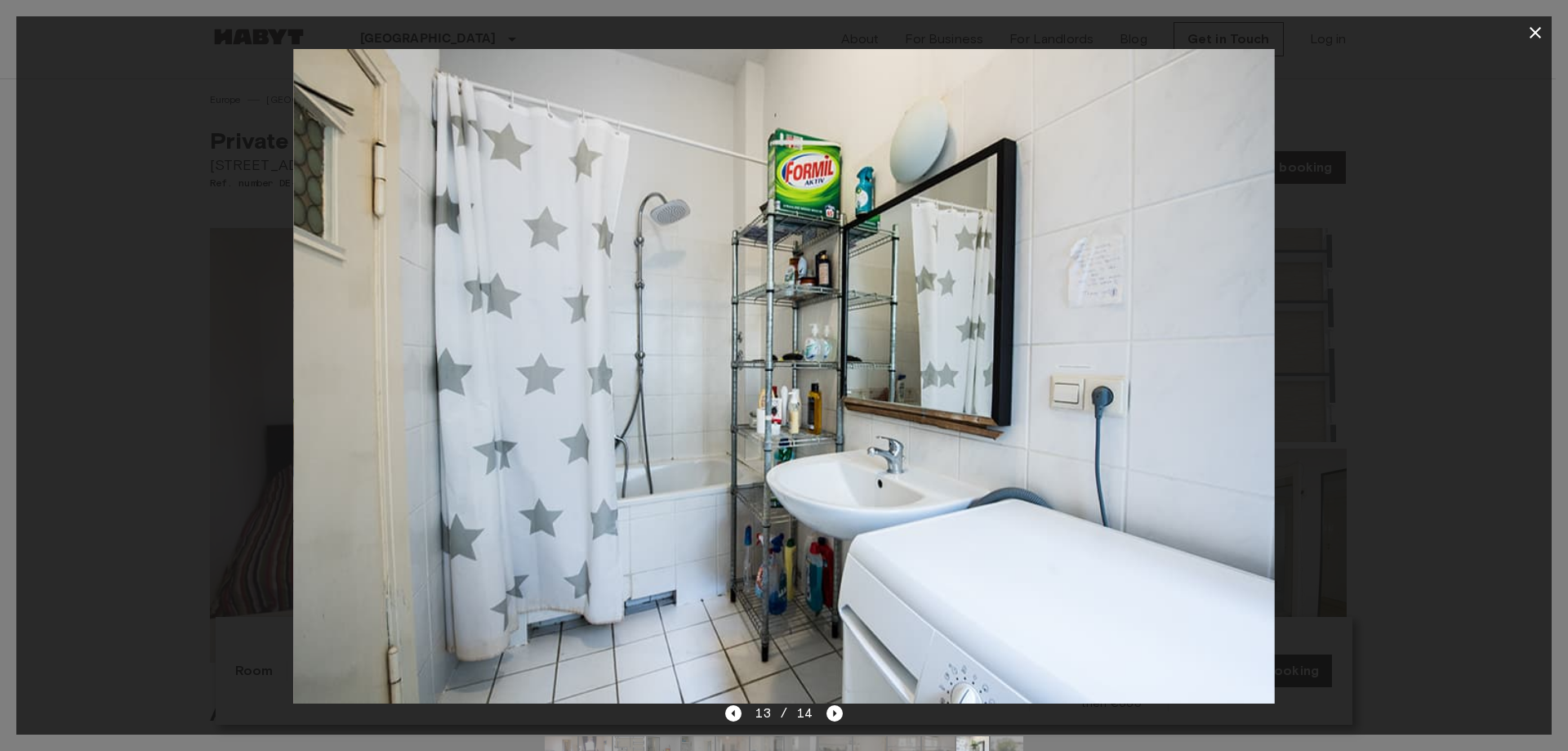
click at [1526, 34] on icon "button" at bounding box center [1536, 32] width 20 height 20
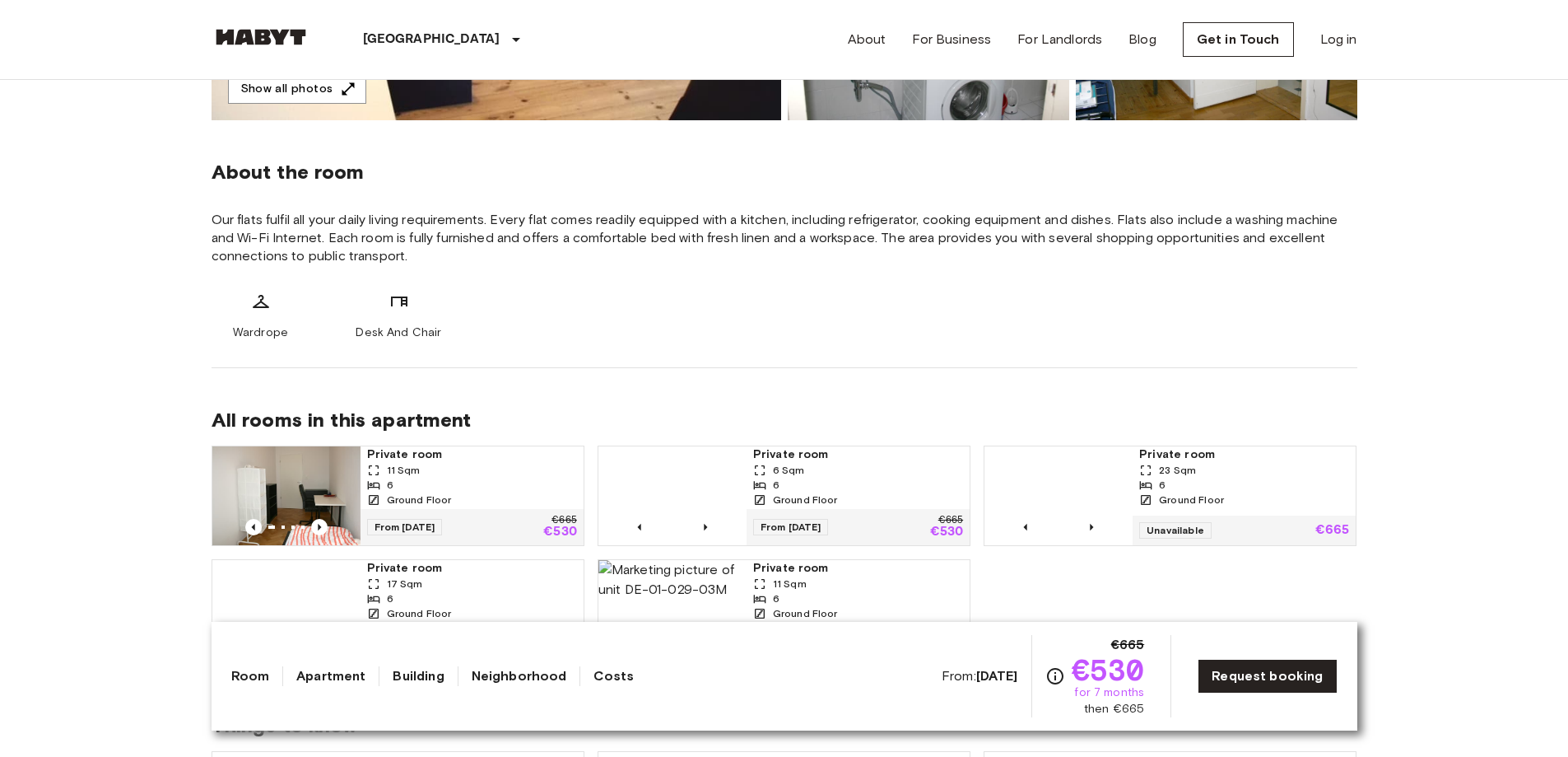
scroll to position [576, 0]
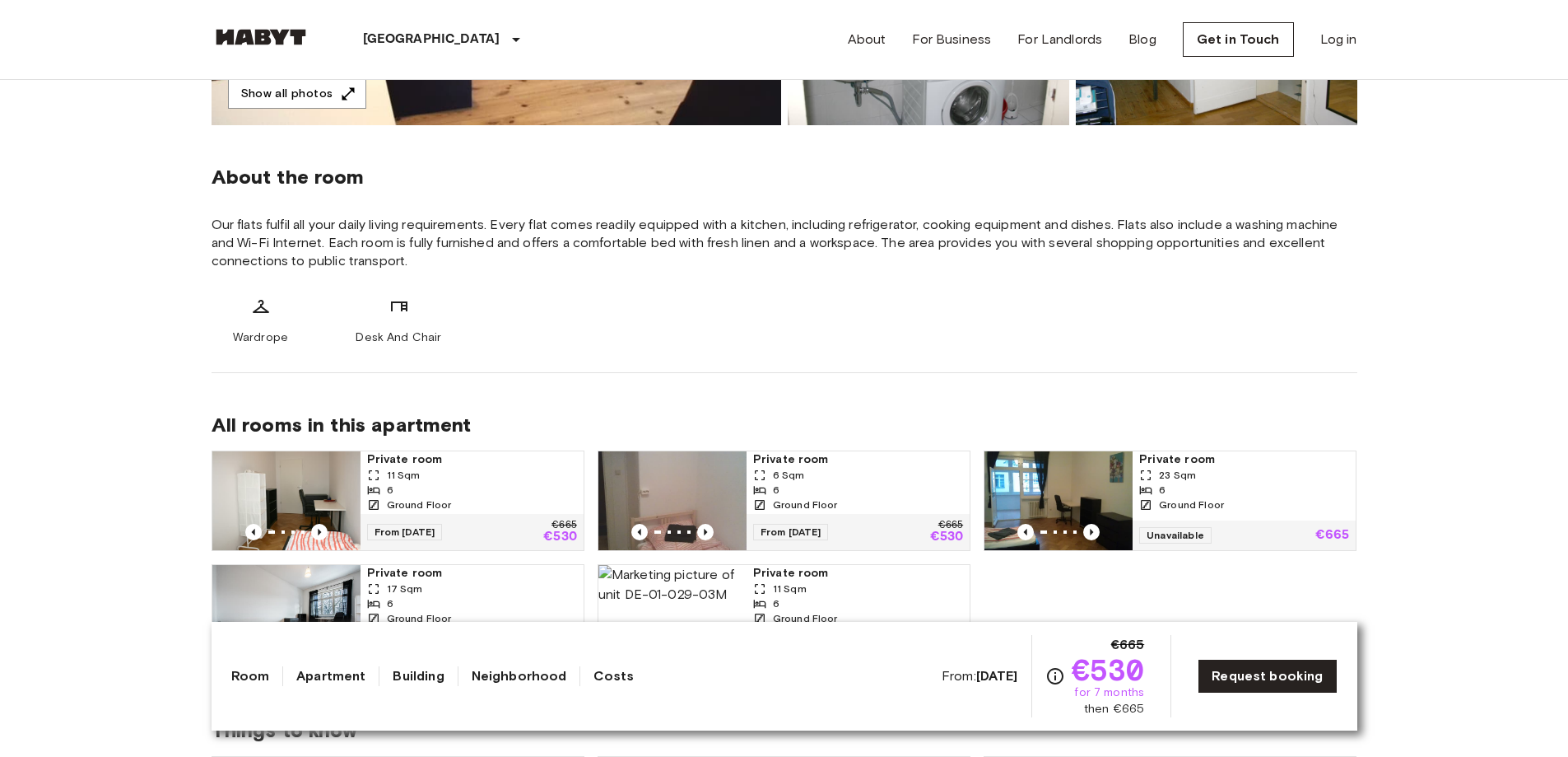
drag, startPoint x: 582, startPoint y: 312, endPoint x: 587, endPoint y: 268, distance: 44.3
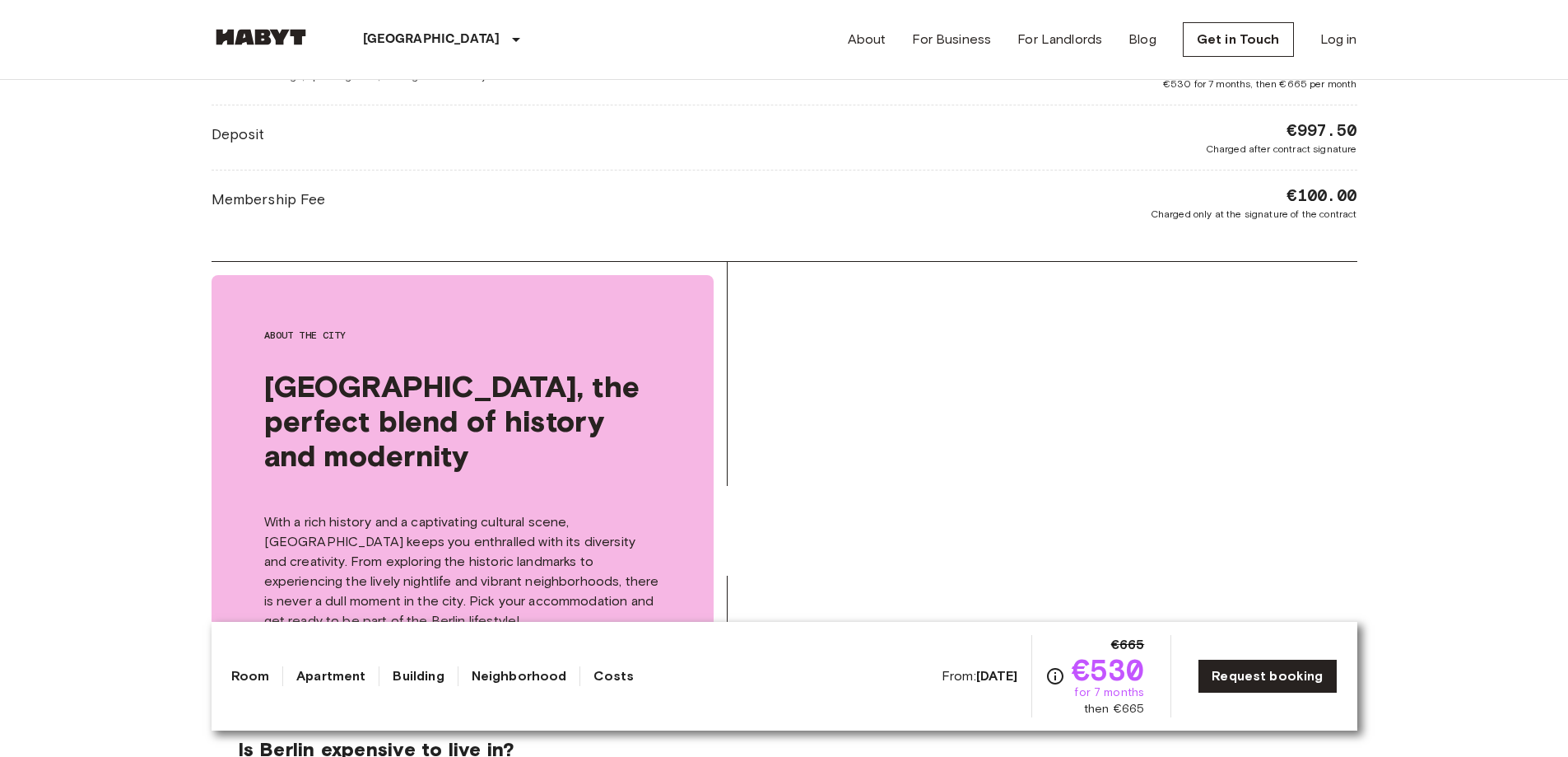
scroll to position [1578, 0]
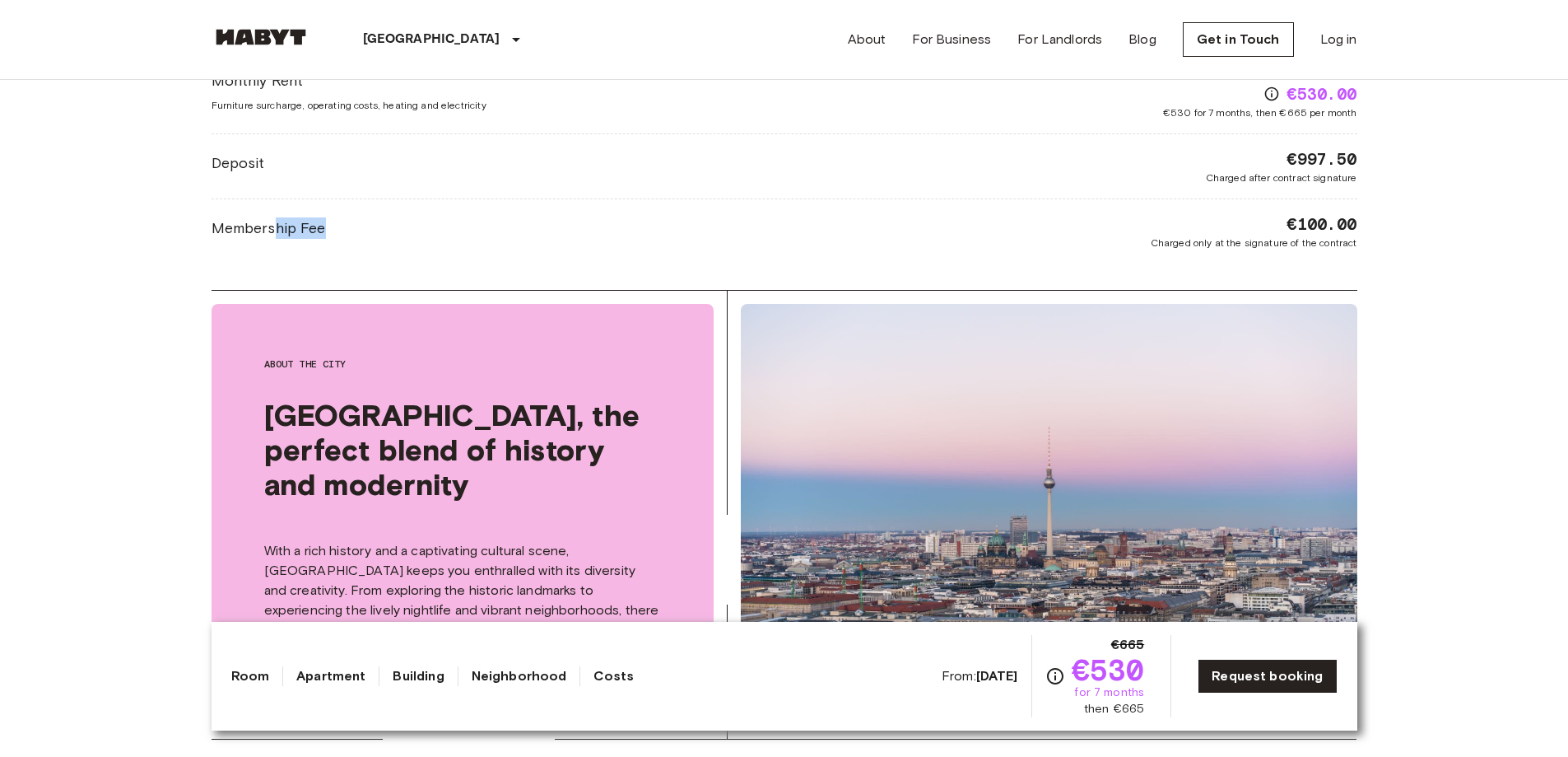
drag, startPoint x: 276, startPoint y: 227, endPoint x: 549, endPoint y: 243, distance: 273.5
click at [549, 243] on div "Membership Fee €100.00 Charged only at the signature of the contract" at bounding box center [785, 231] width 1146 height 38
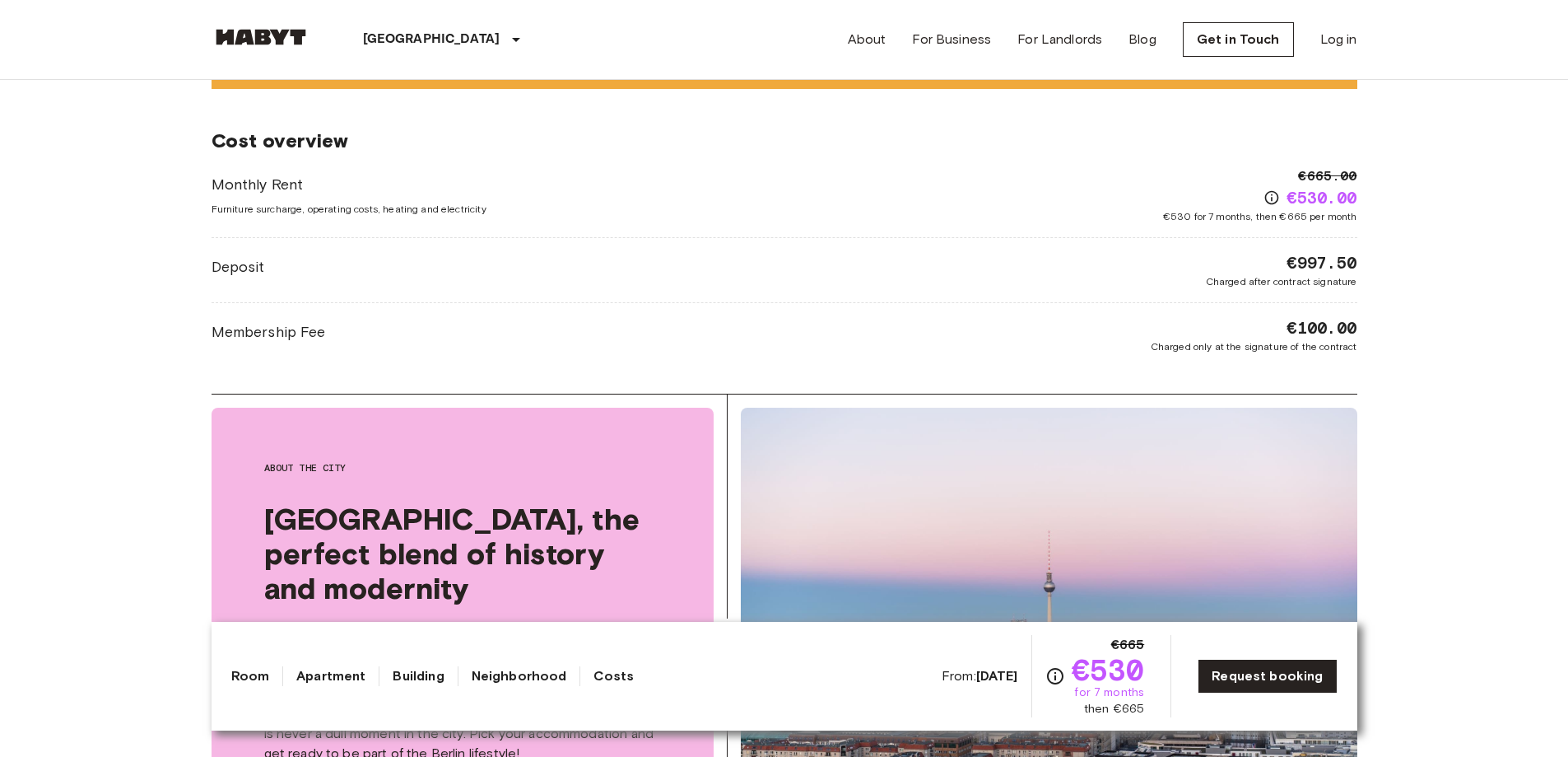
scroll to position [1472, 0]
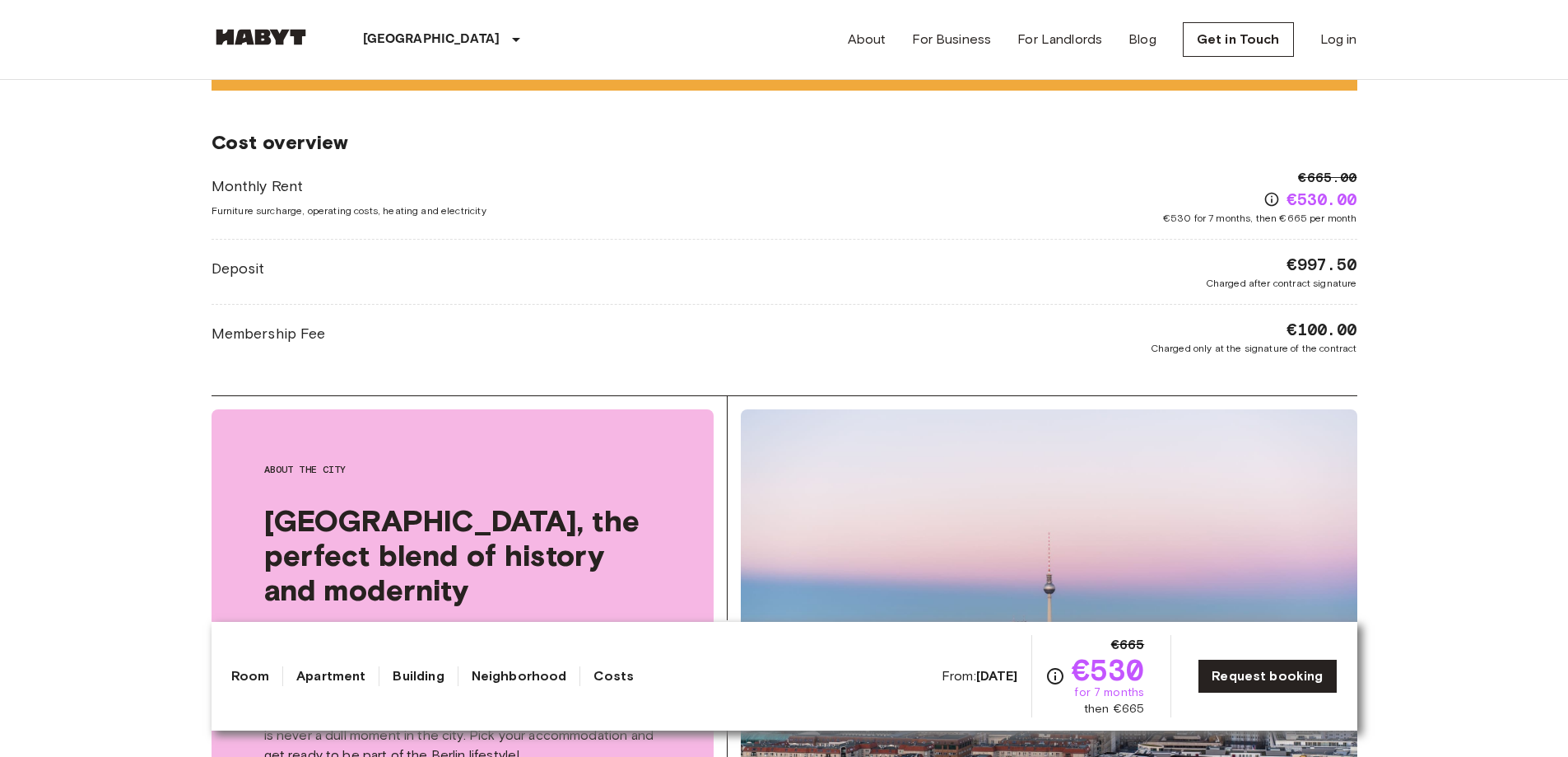
drag, startPoint x: 616, startPoint y: 252, endPoint x: 613, endPoint y: 232, distance: 20.2
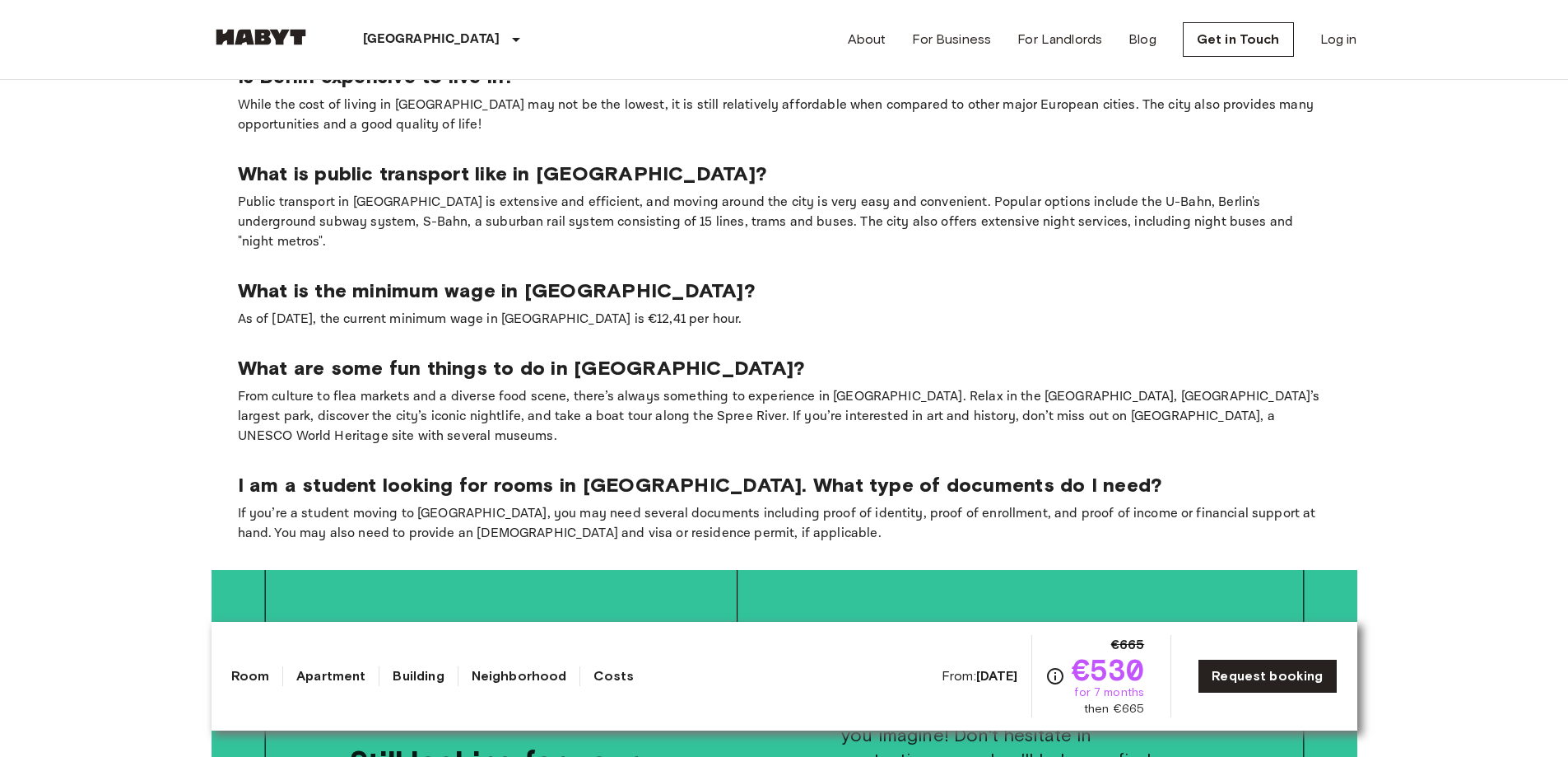
drag, startPoint x: 700, startPoint y: 352, endPoint x: 693, endPoint y: 260, distance: 92.3
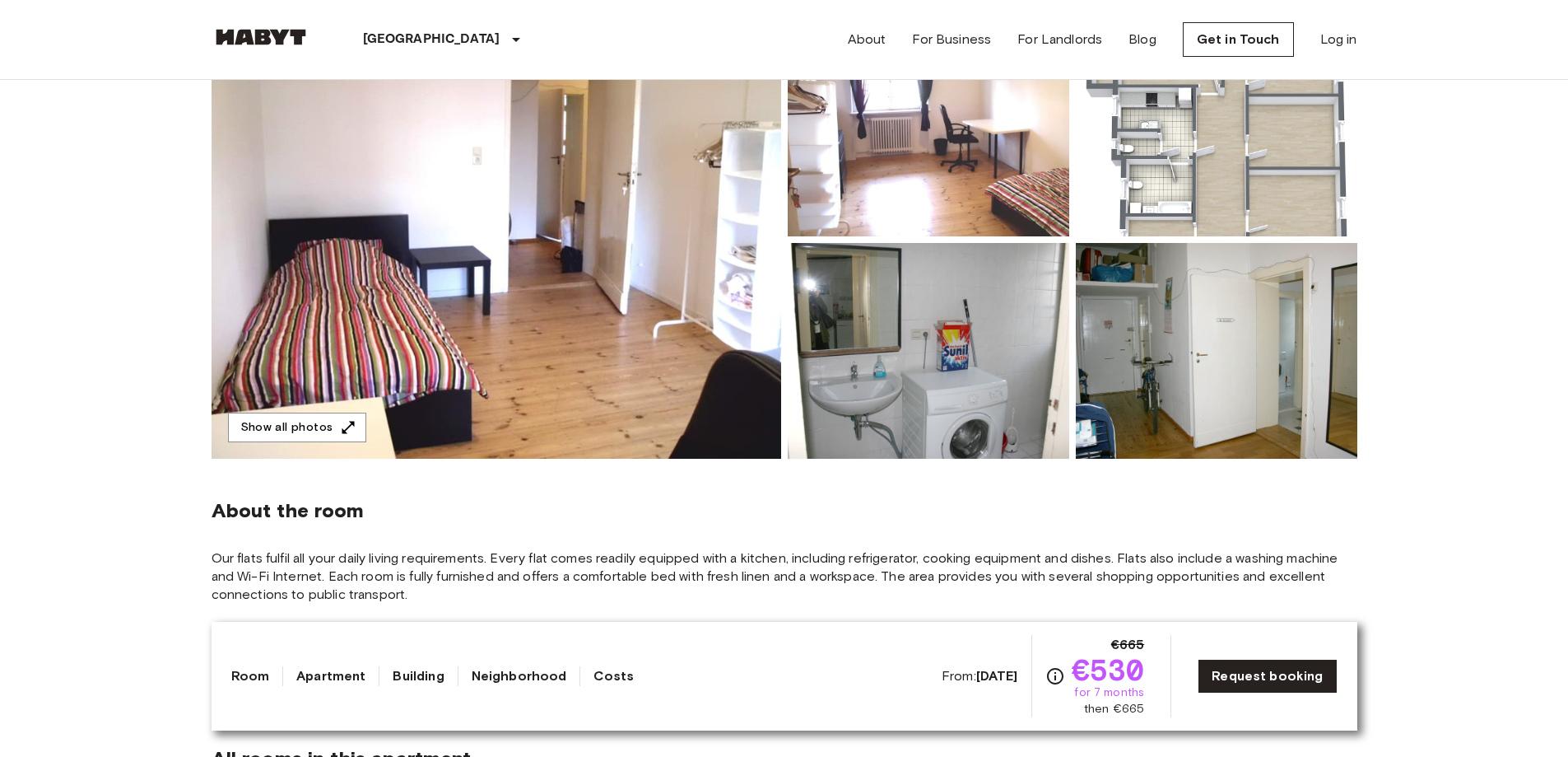
scroll to position [0, 0]
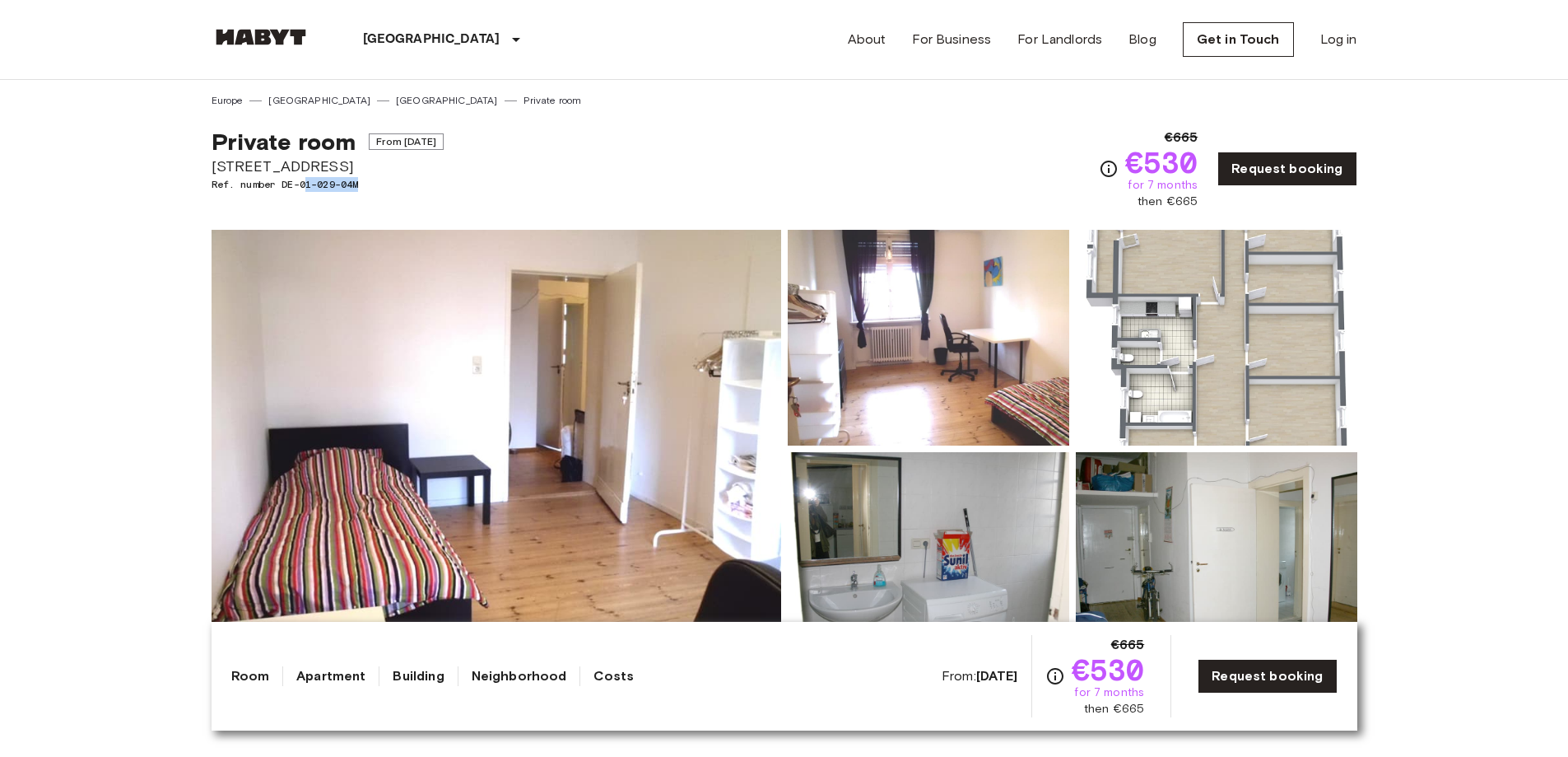
drag, startPoint x: 355, startPoint y: 188, endPoint x: 408, endPoint y: 193, distance: 53.2
click at [407, 193] on div "Private room From Aug 18 2025 Cunostraße 70 Ref. number DE-01-029-04M" at bounding box center [327, 168] width 232 height 82
click at [408, 193] on div "Private room From Aug 18 2025 Cunostraße 70 Ref. number DE-01-029-04M" at bounding box center [327, 168] width 232 height 82
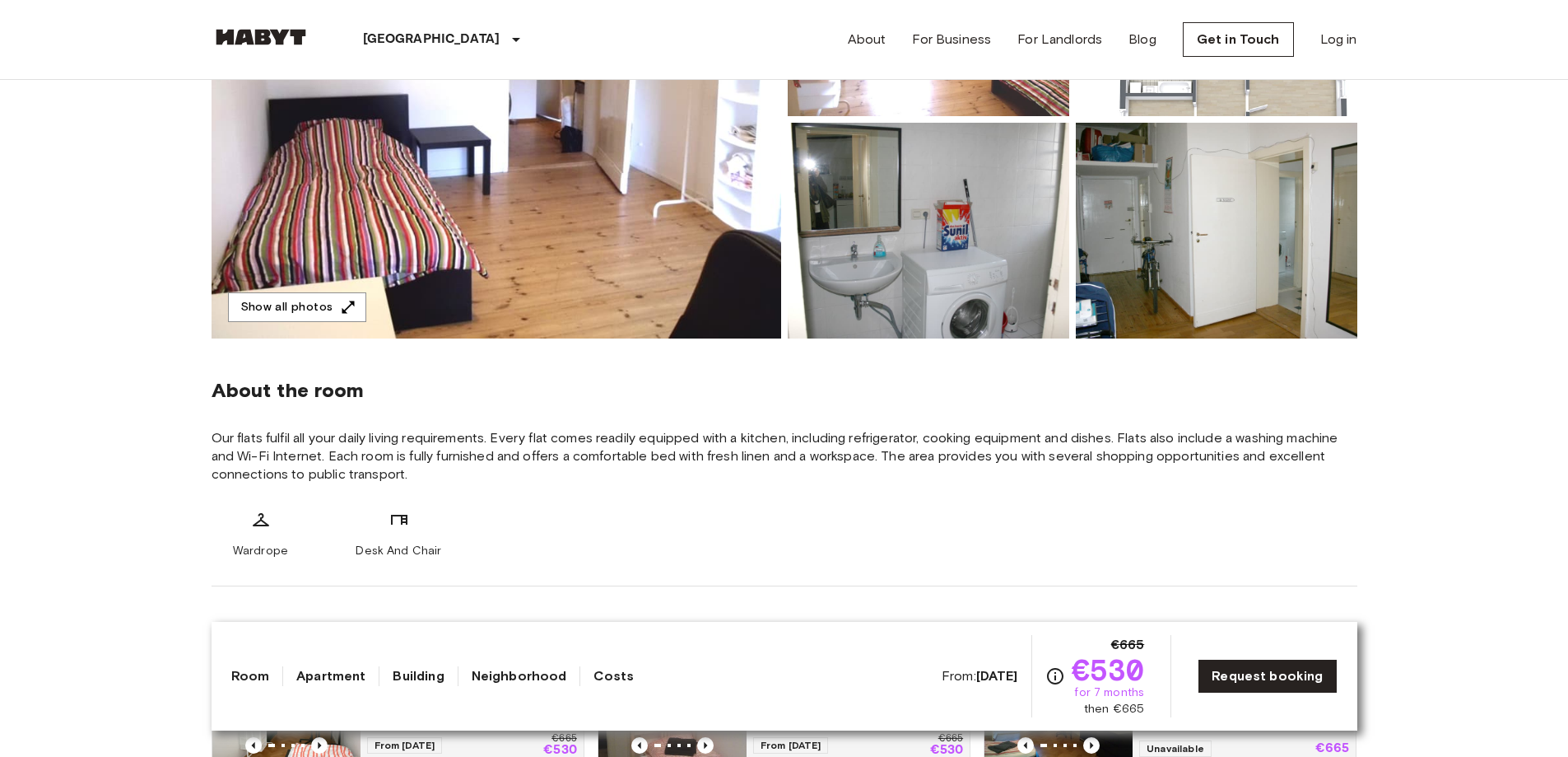
scroll to position [741, 0]
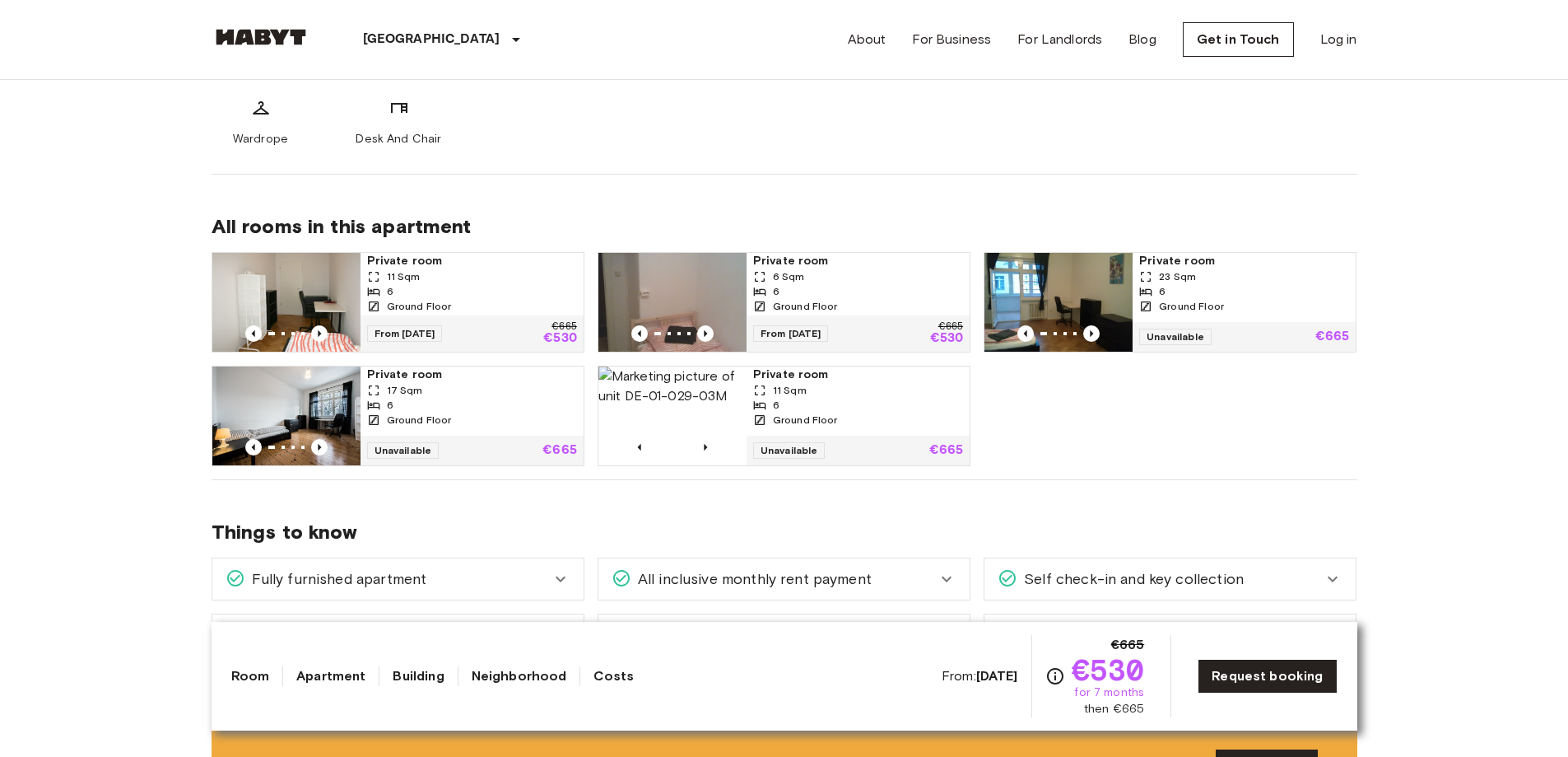
click at [697, 291] on img at bounding box center [672, 302] width 148 height 99
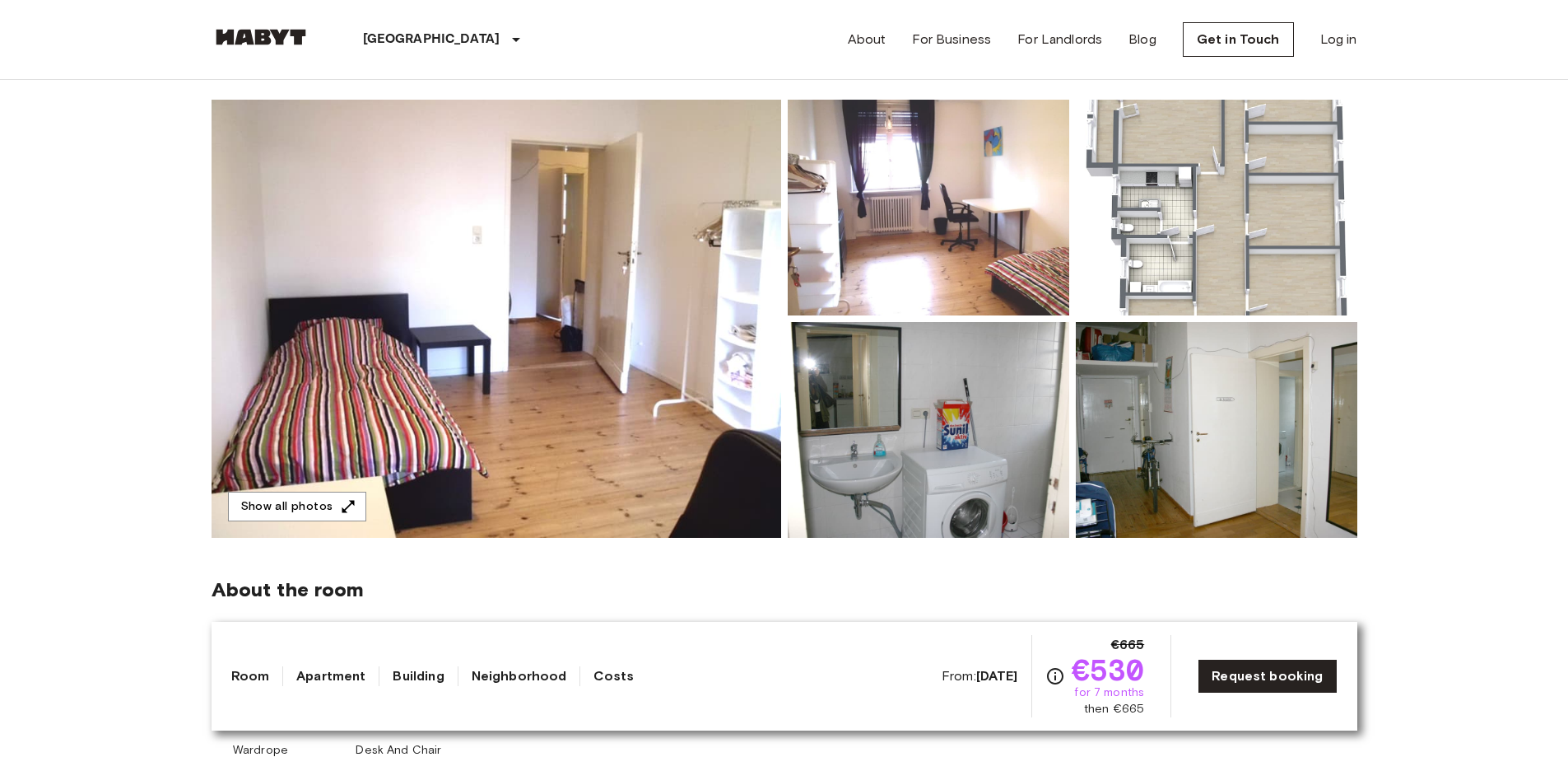
scroll to position [0, 0]
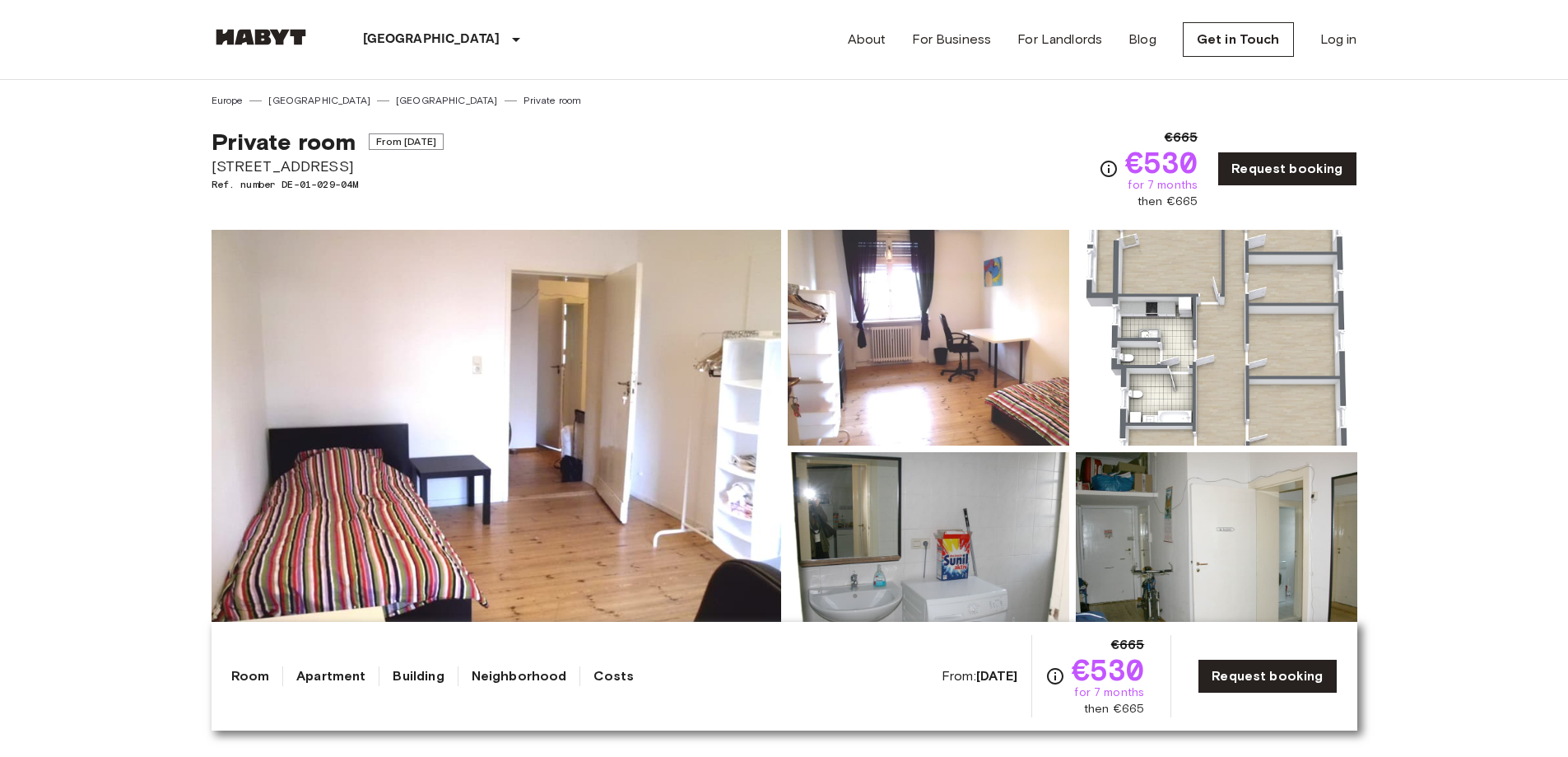
drag, startPoint x: 668, startPoint y: 516, endPoint x: 779, endPoint y: 300, distance: 242.9
click at [281, 35] on img at bounding box center [261, 37] width 99 height 16
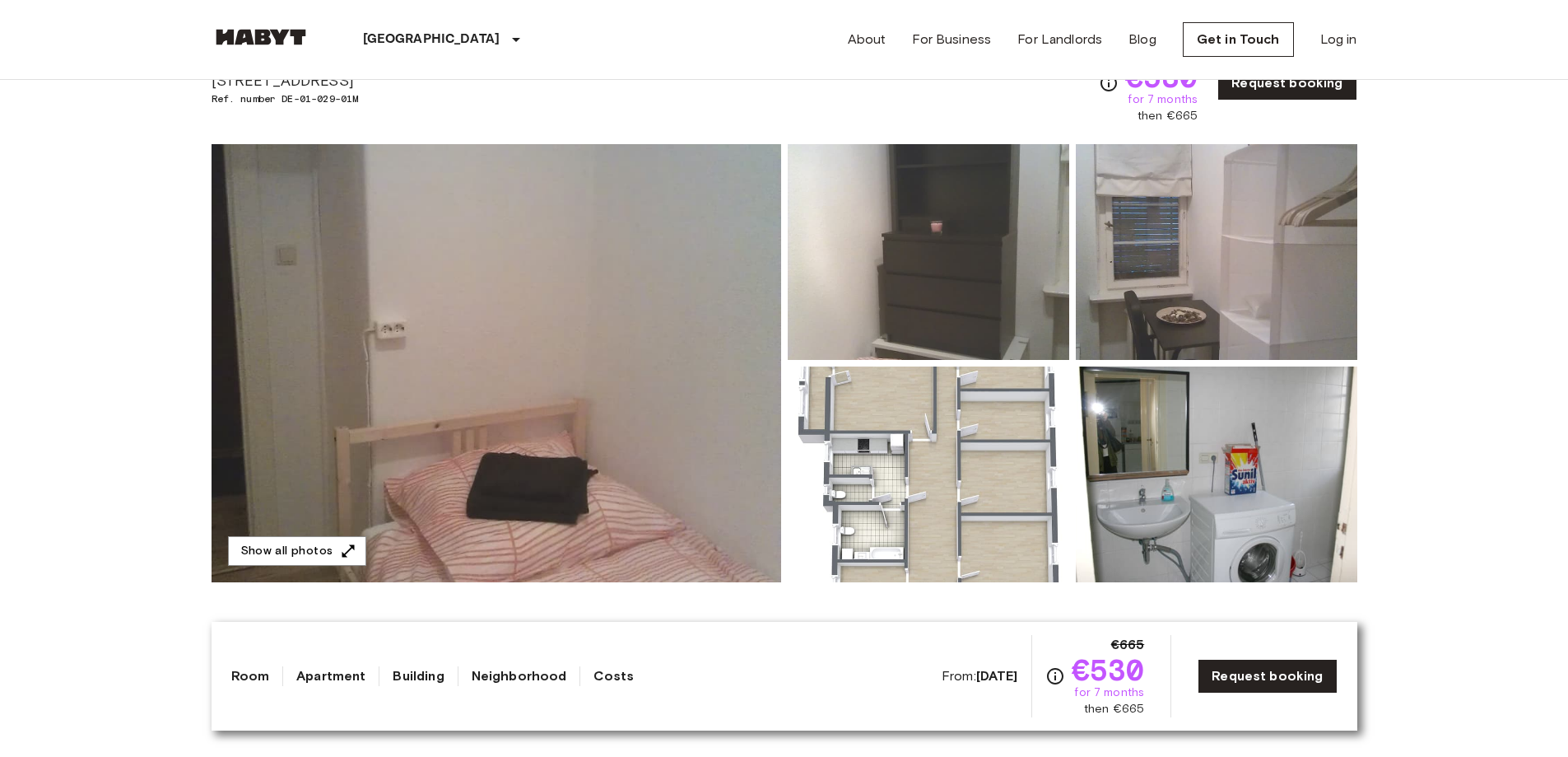
scroll to position [82, 0]
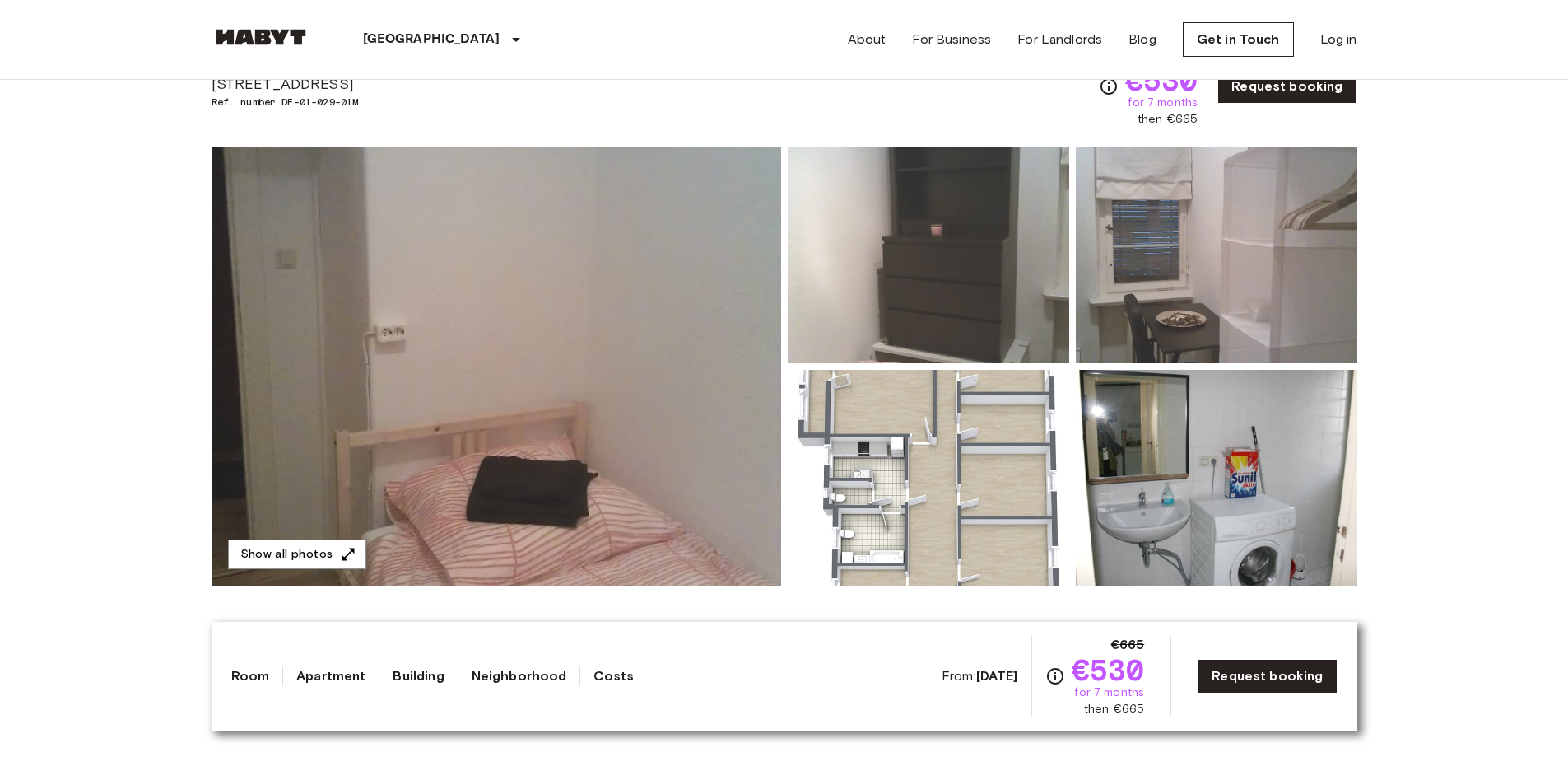
click at [615, 330] on img at bounding box center [497, 366] width 569 height 438
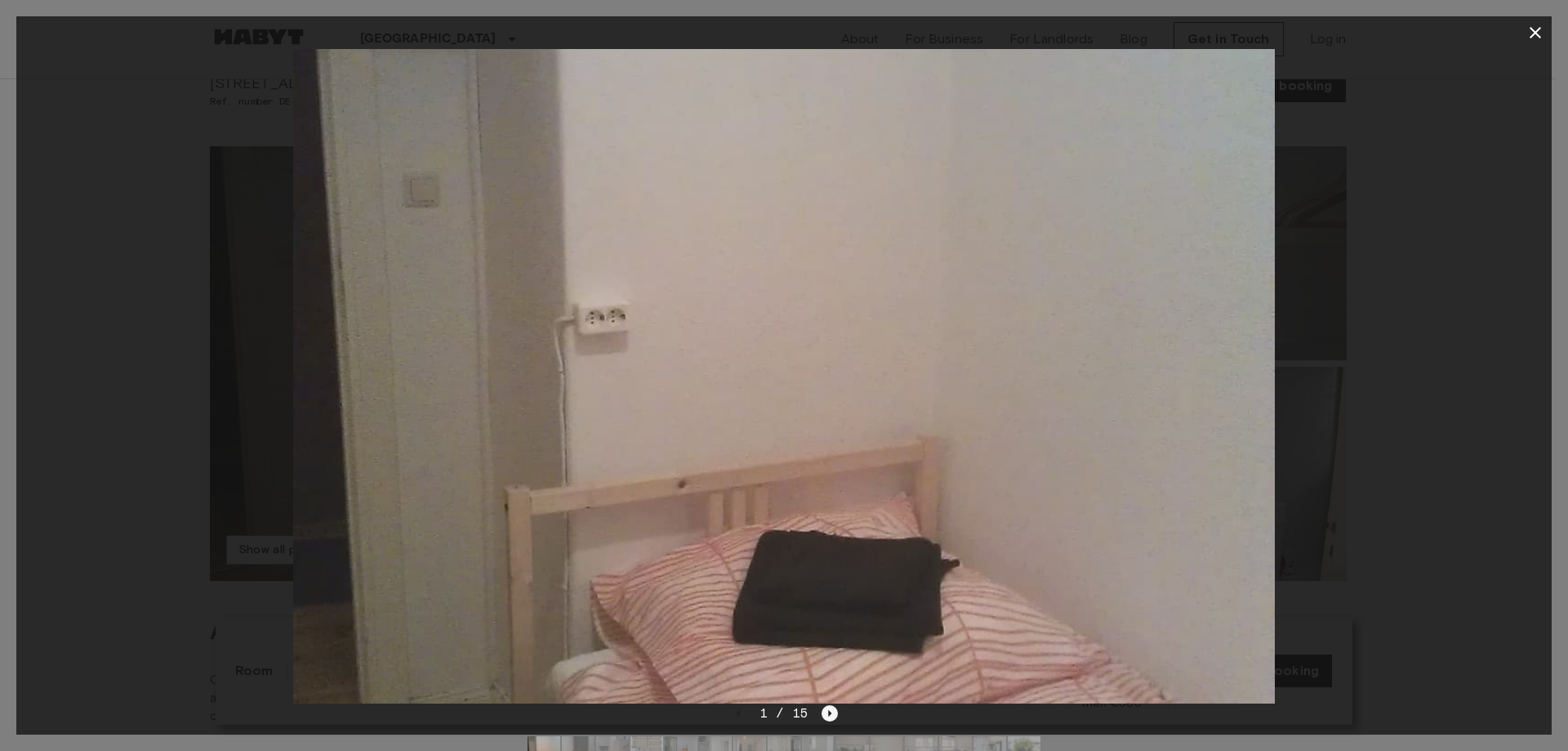
click at [829, 712] on icon "Next image" at bounding box center [830, 712] width 4 height 6
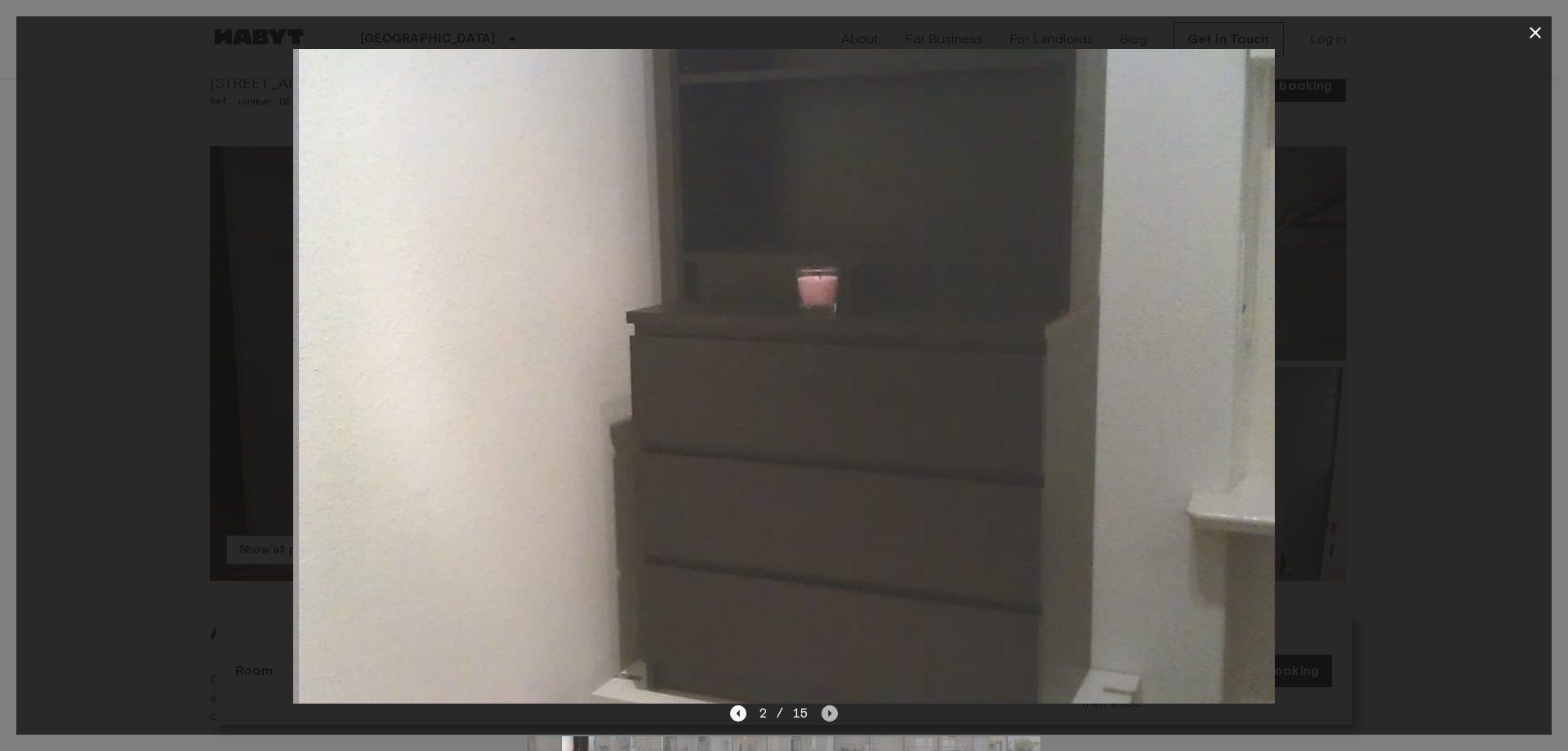
click at [829, 712] on icon "Next image" at bounding box center [830, 712] width 4 height 6
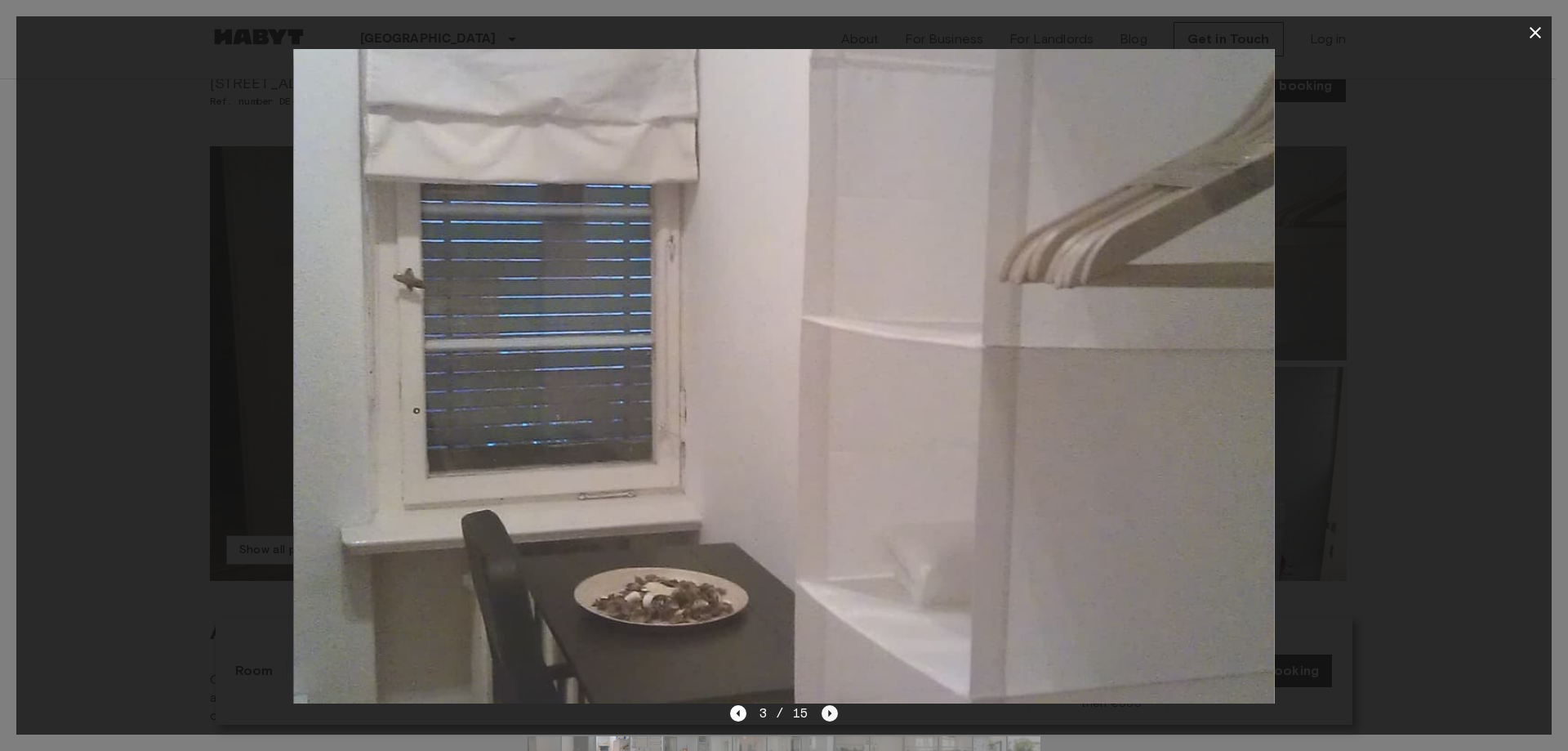
click at [830, 712] on icon "Next image" at bounding box center [830, 712] width 4 height 6
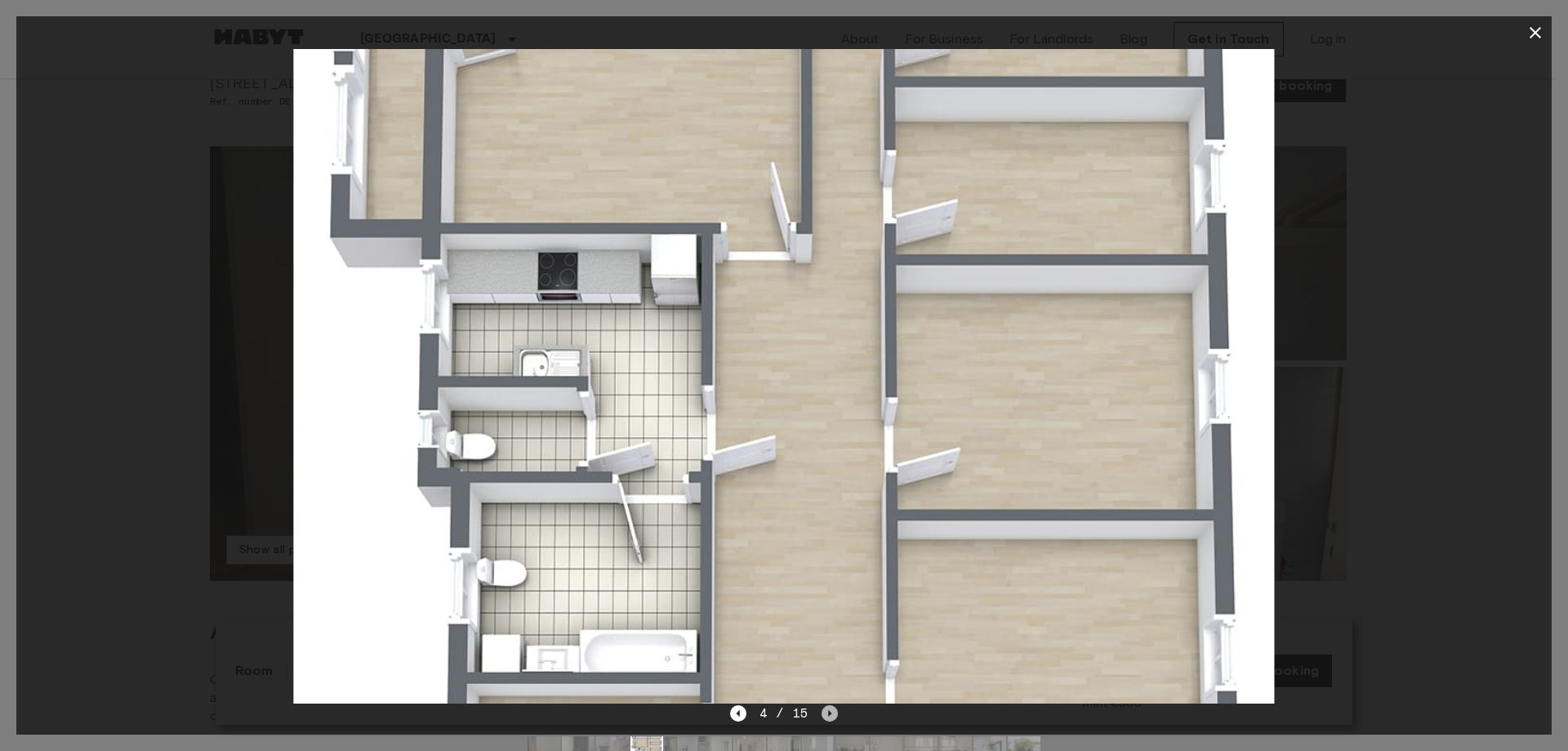
click at [830, 712] on icon "Next image" at bounding box center [830, 712] width 4 height 6
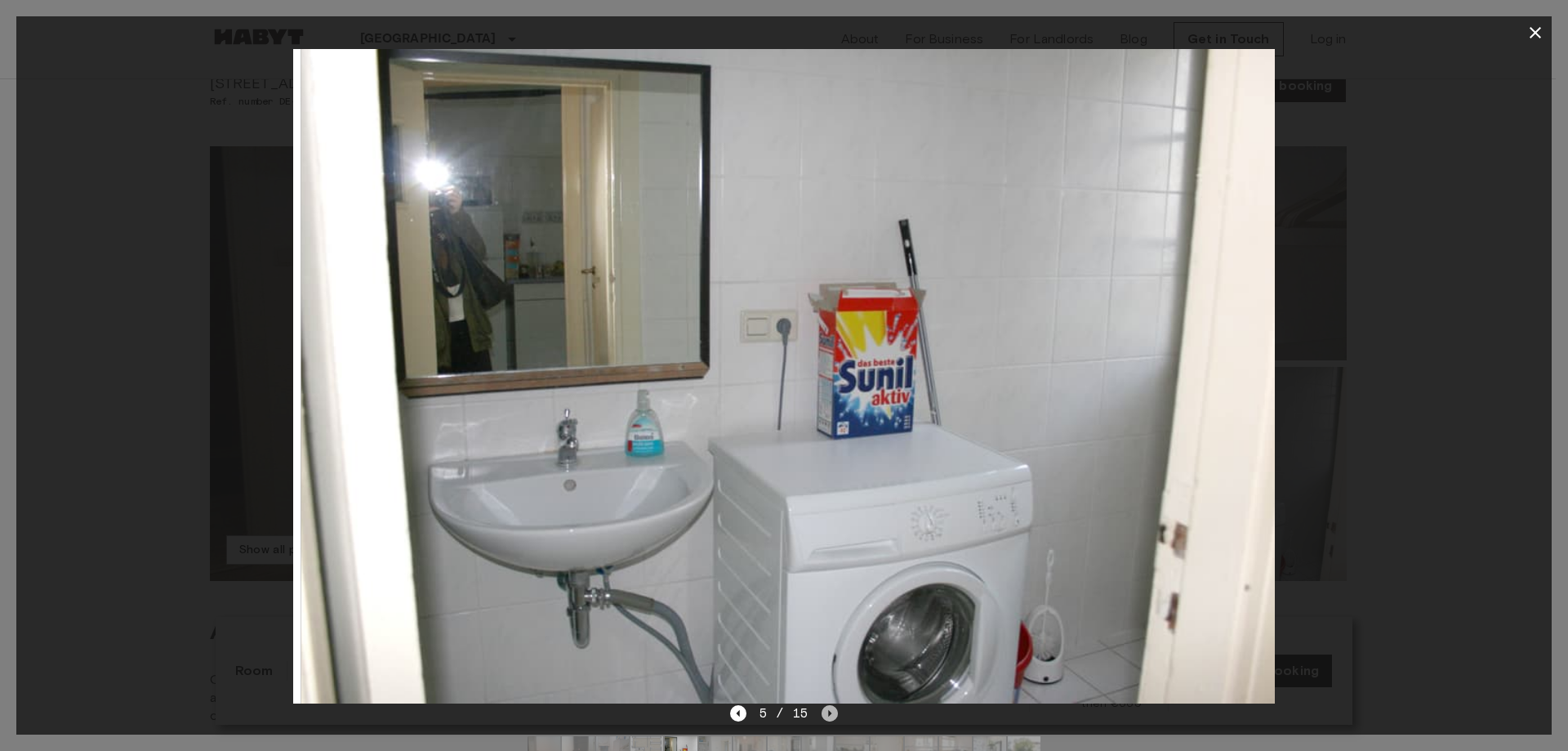
click at [830, 712] on icon "Next image" at bounding box center [830, 712] width 4 height 6
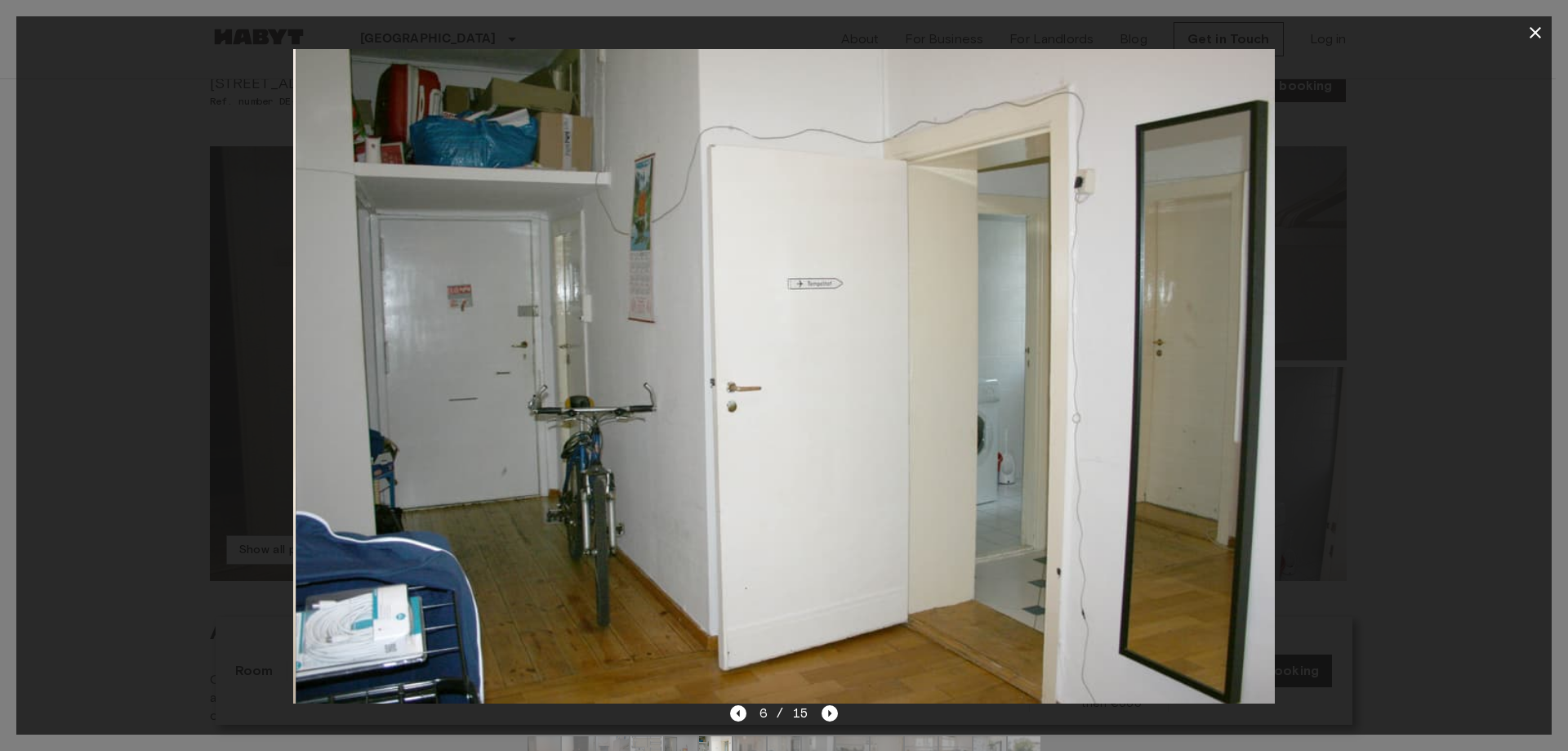
click at [1532, 33] on icon "button" at bounding box center [1536, 32] width 20 height 20
